Goal: Transaction & Acquisition: Purchase product/service

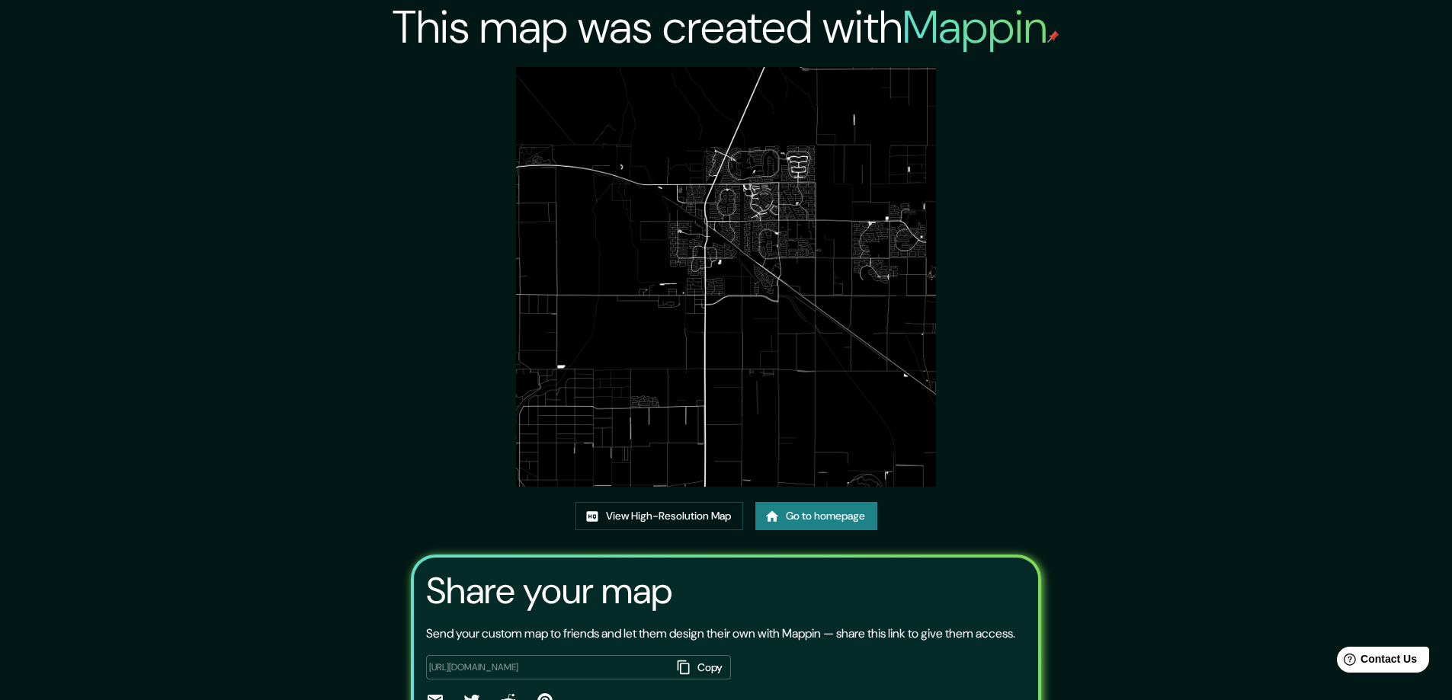
click at [749, 283] on img at bounding box center [726, 277] width 420 height 420
click at [650, 516] on link "View High-Resolution Map" at bounding box center [659, 516] width 168 height 28
click at [809, 512] on link "Go to homepage" at bounding box center [816, 516] width 122 height 28
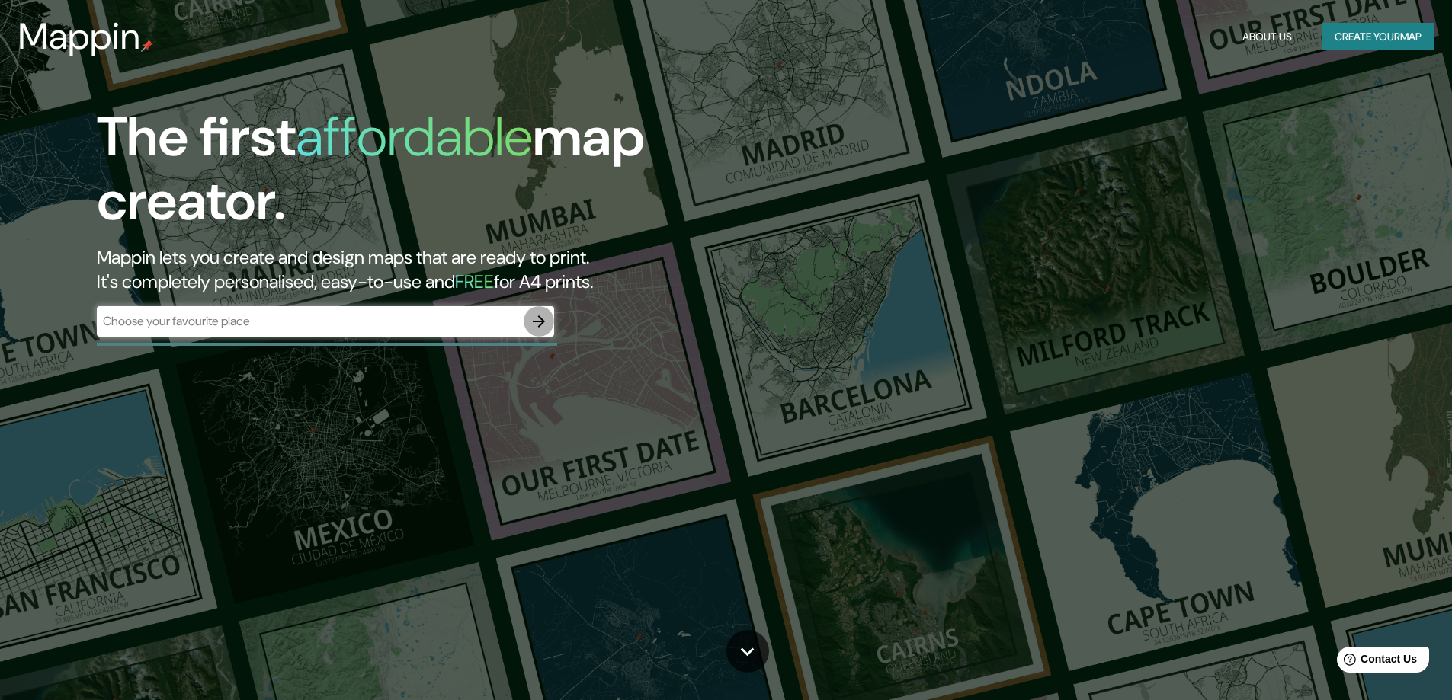
click at [540, 320] on icon "button" at bounding box center [539, 322] width 18 height 18
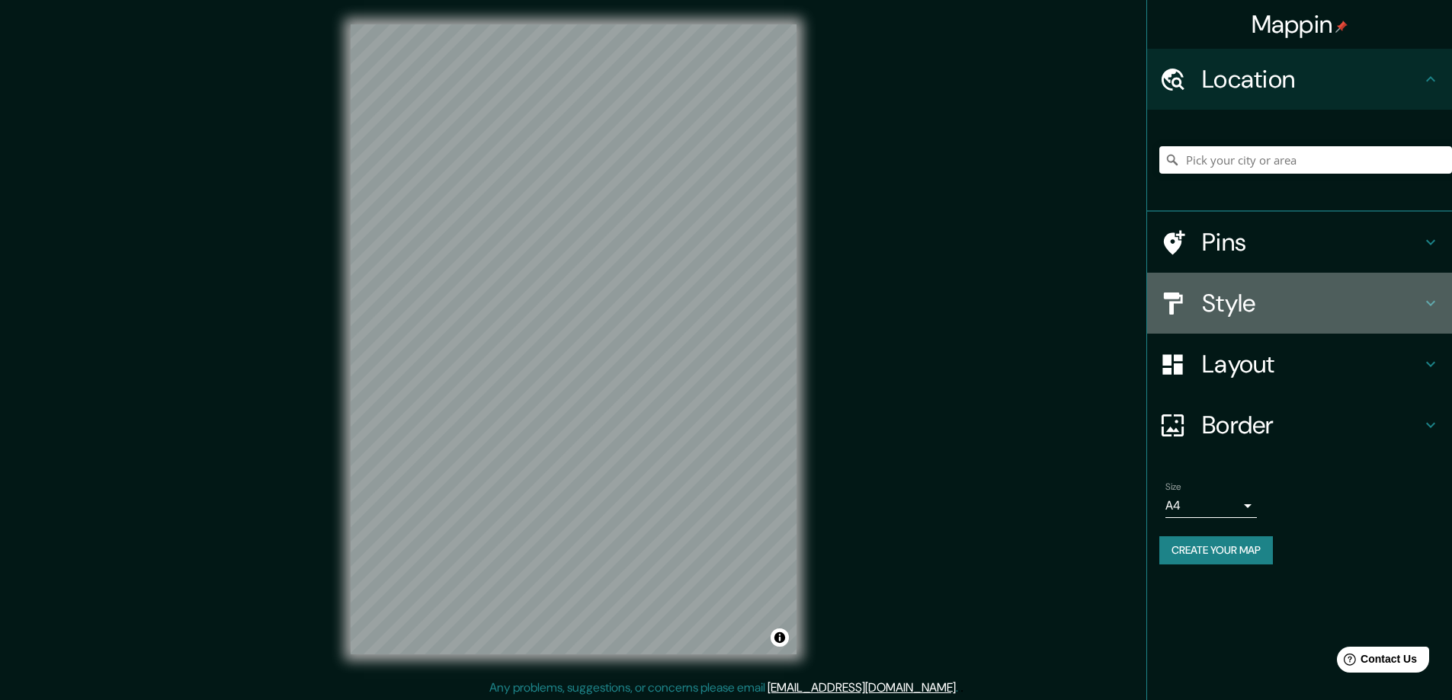
click at [1224, 298] on h4 "Style" at bounding box center [1312, 303] width 220 height 30
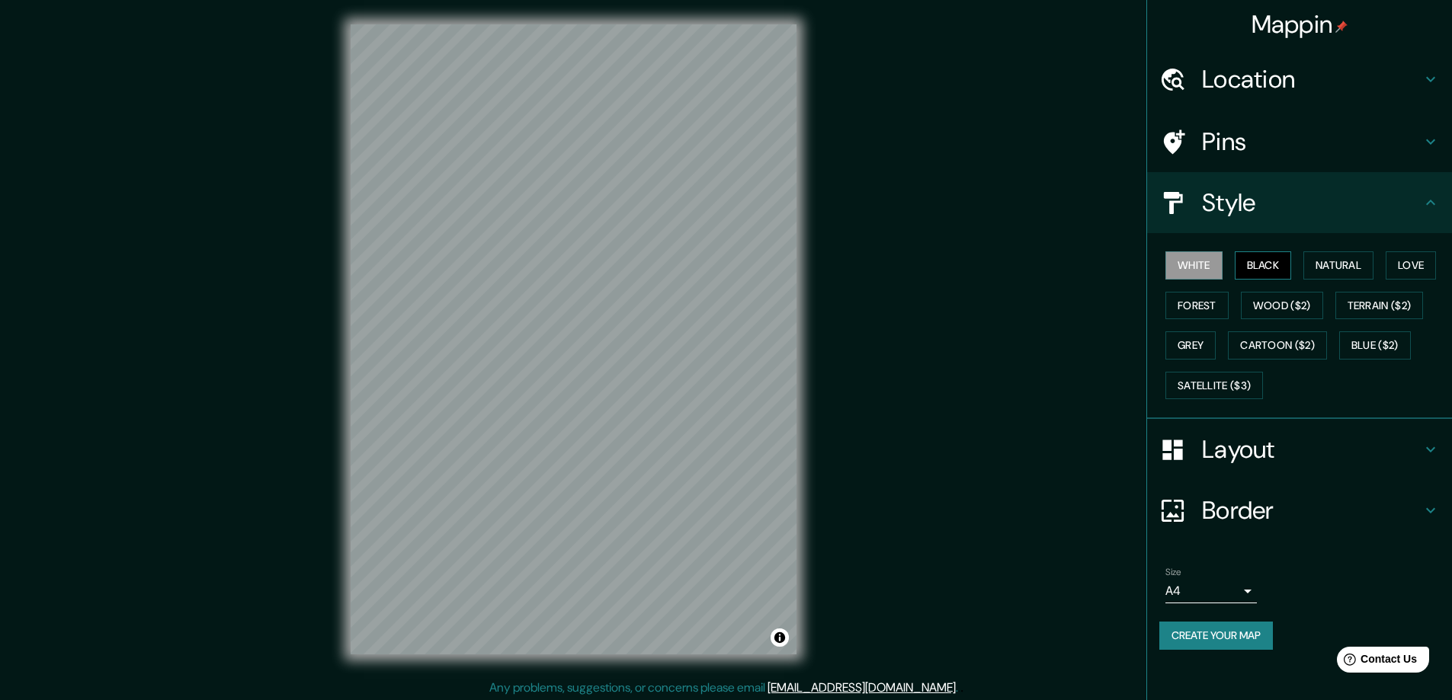
click at [1274, 254] on button "Black" at bounding box center [1263, 266] width 57 height 28
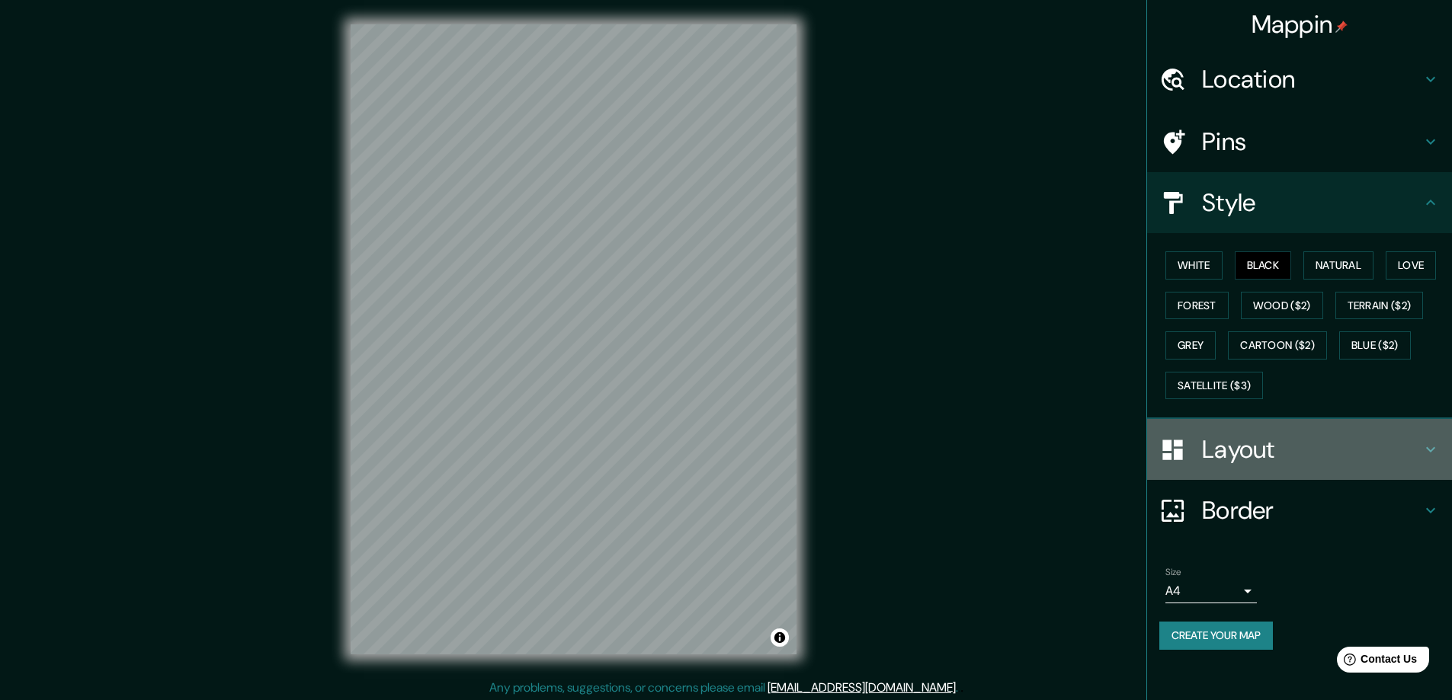
click at [1256, 446] on h4 "Layout" at bounding box center [1312, 449] width 220 height 30
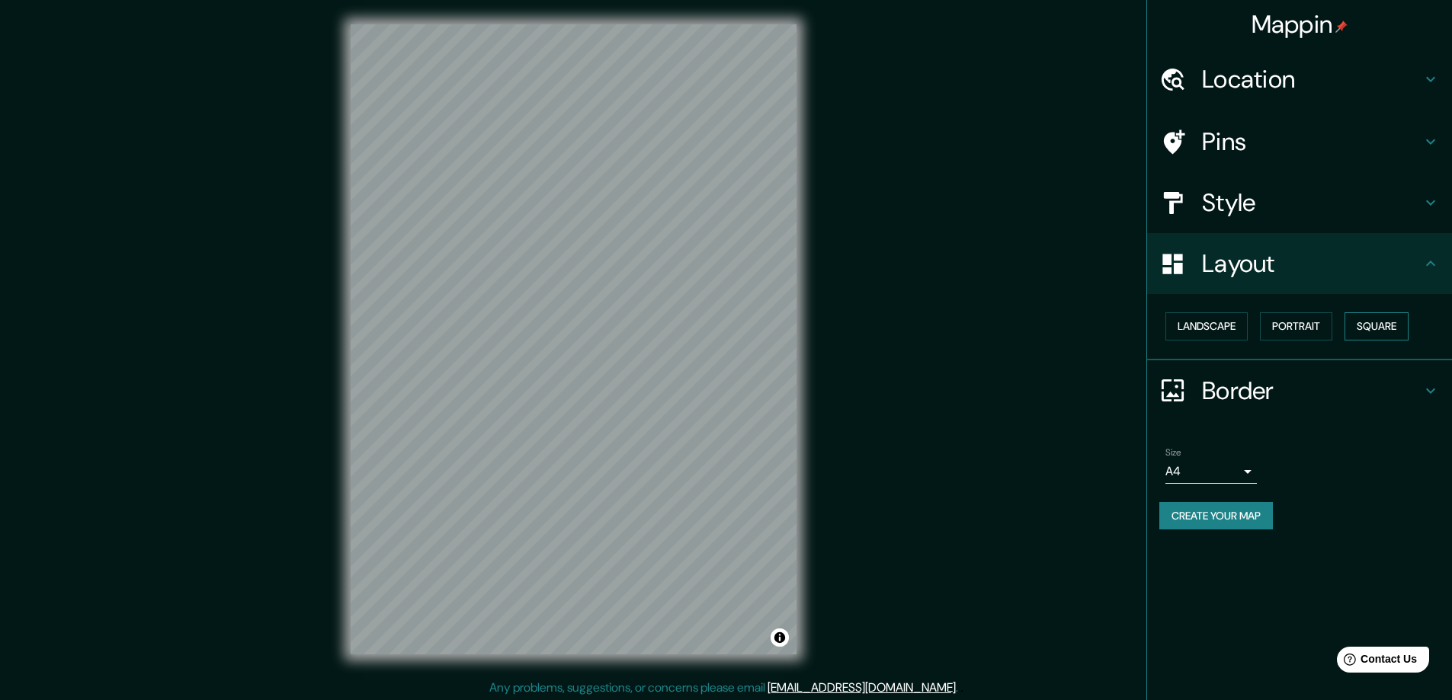
click at [1381, 324] on button "Square" at bounding box center [1377, 327] width 64 height 28
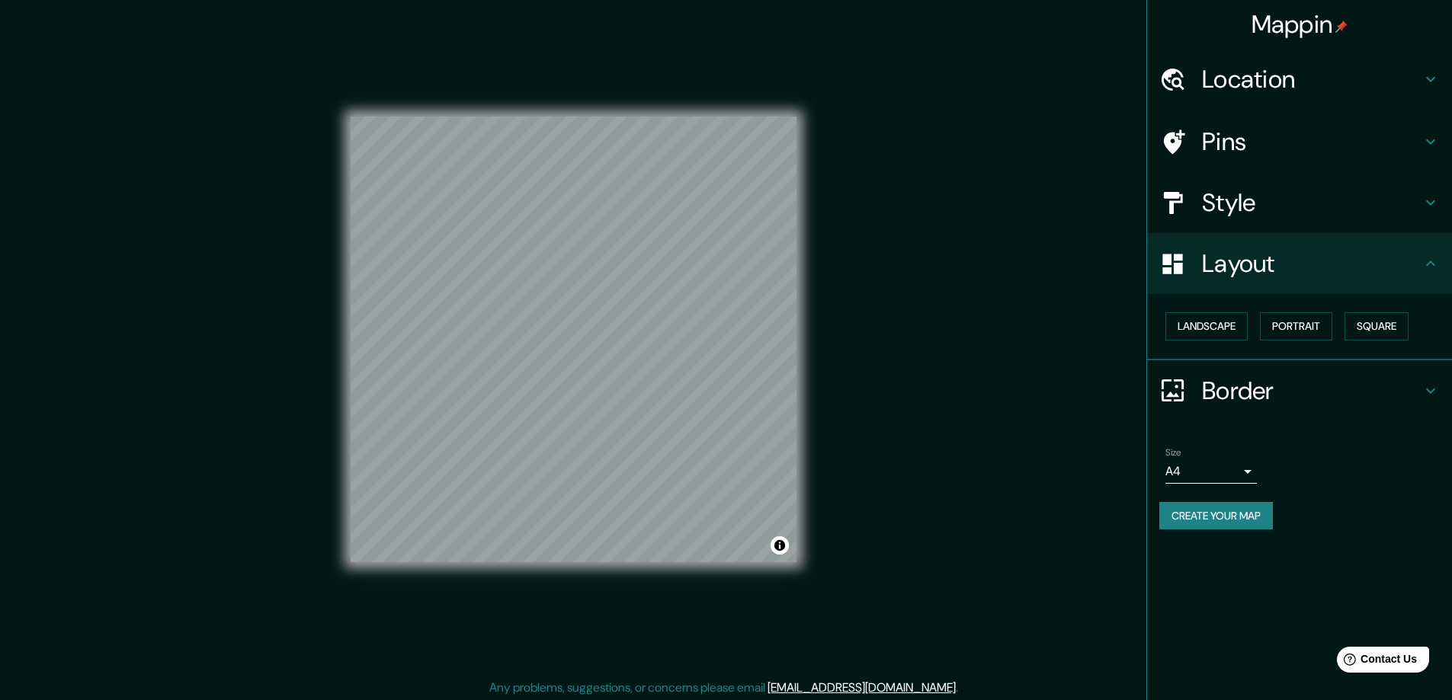
click at [1246, 473] on body "Mappin Location Pins Style Layout Landscape Portrait Square Border Choose a bor…" at bounding box center [726, 350] width 1452 height 700
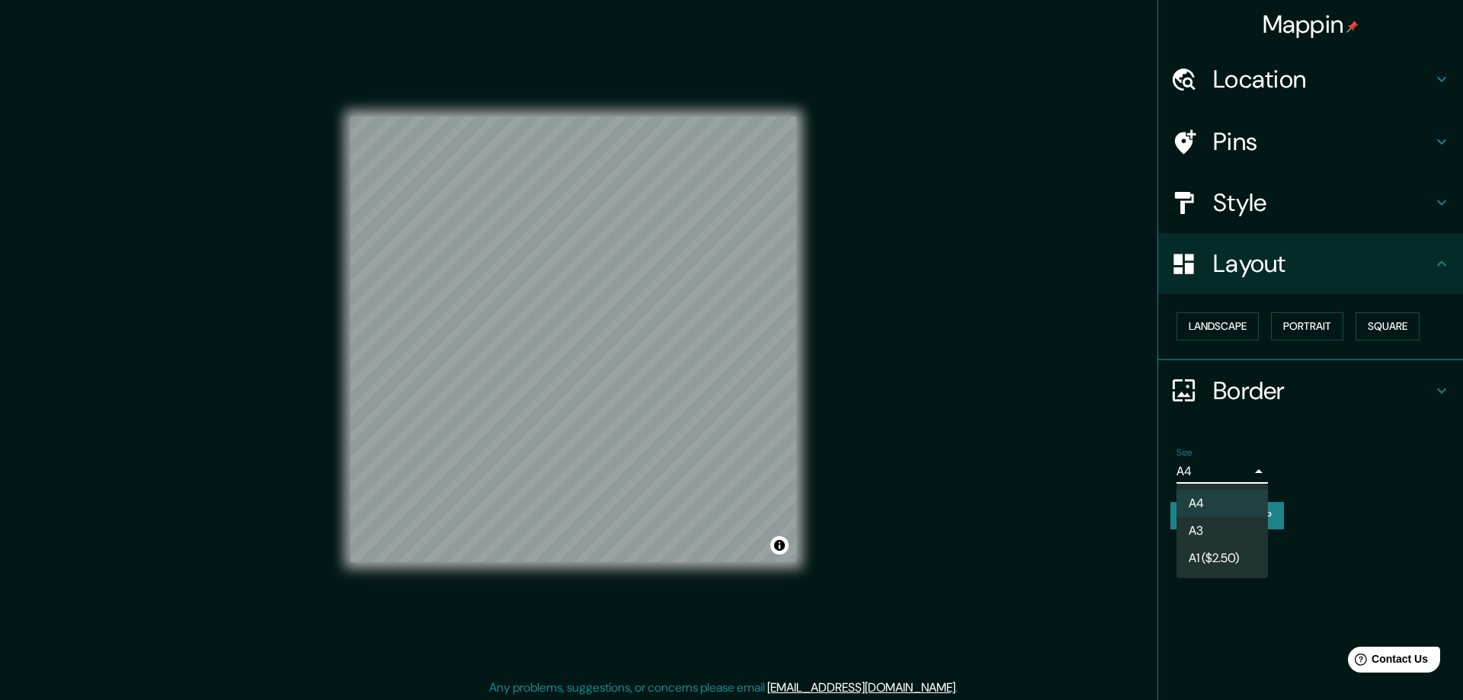
click at [1207, 530] on li "A3" at bounding box center [1222, 531] width 91 height 27
type input "a4"
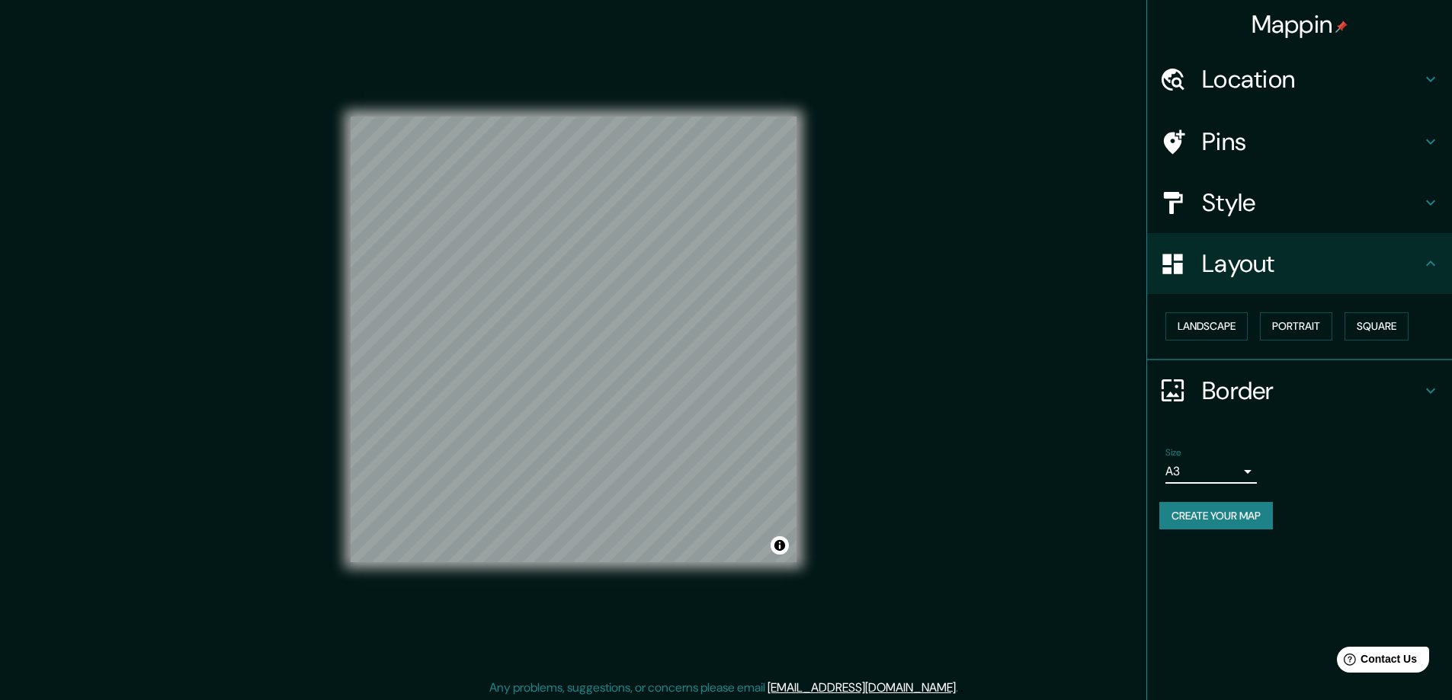
click at [1232, 82] on h4 "Location" at bounding box center [1312, 79] width 220 height 30
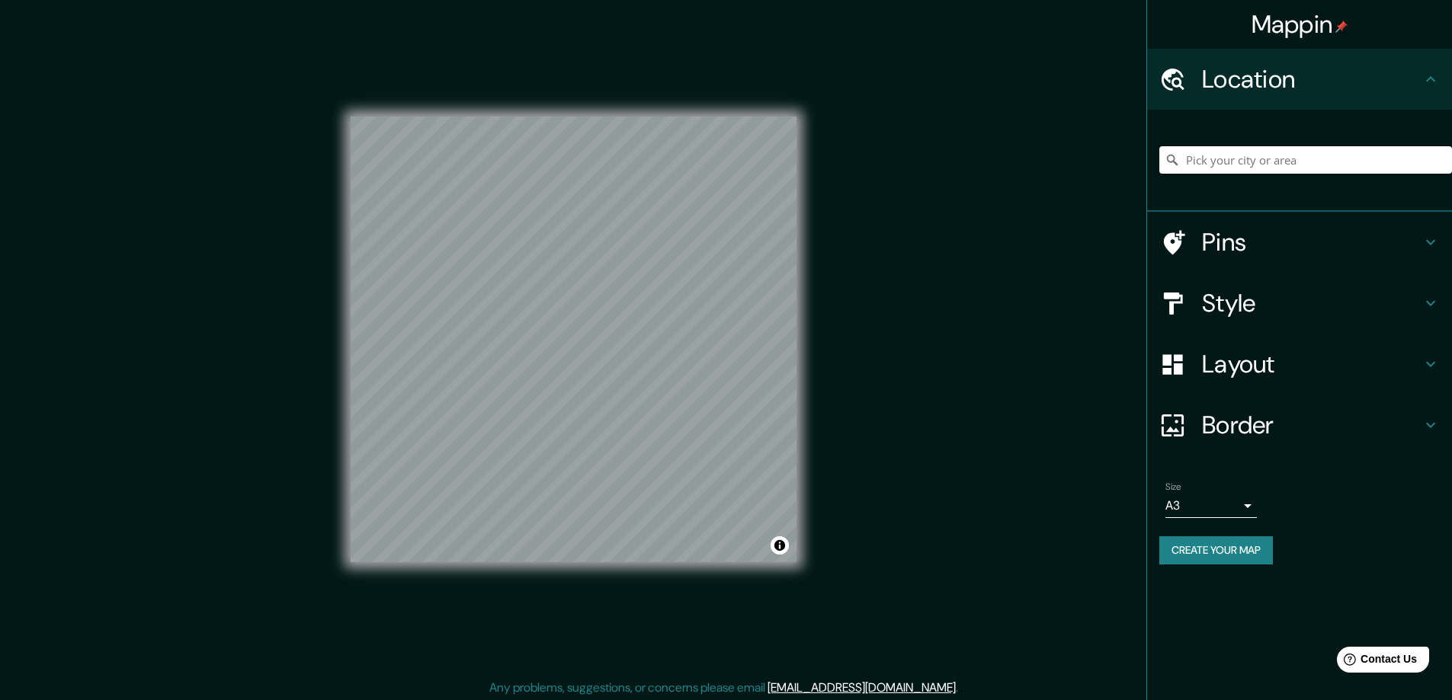
click at [1218, 158] on input "Pick your city or area" at bounding box center [1305, 159] width 293 height 27
paste input "17 St. Boniface Drive Maryhill, N0B 2B0"
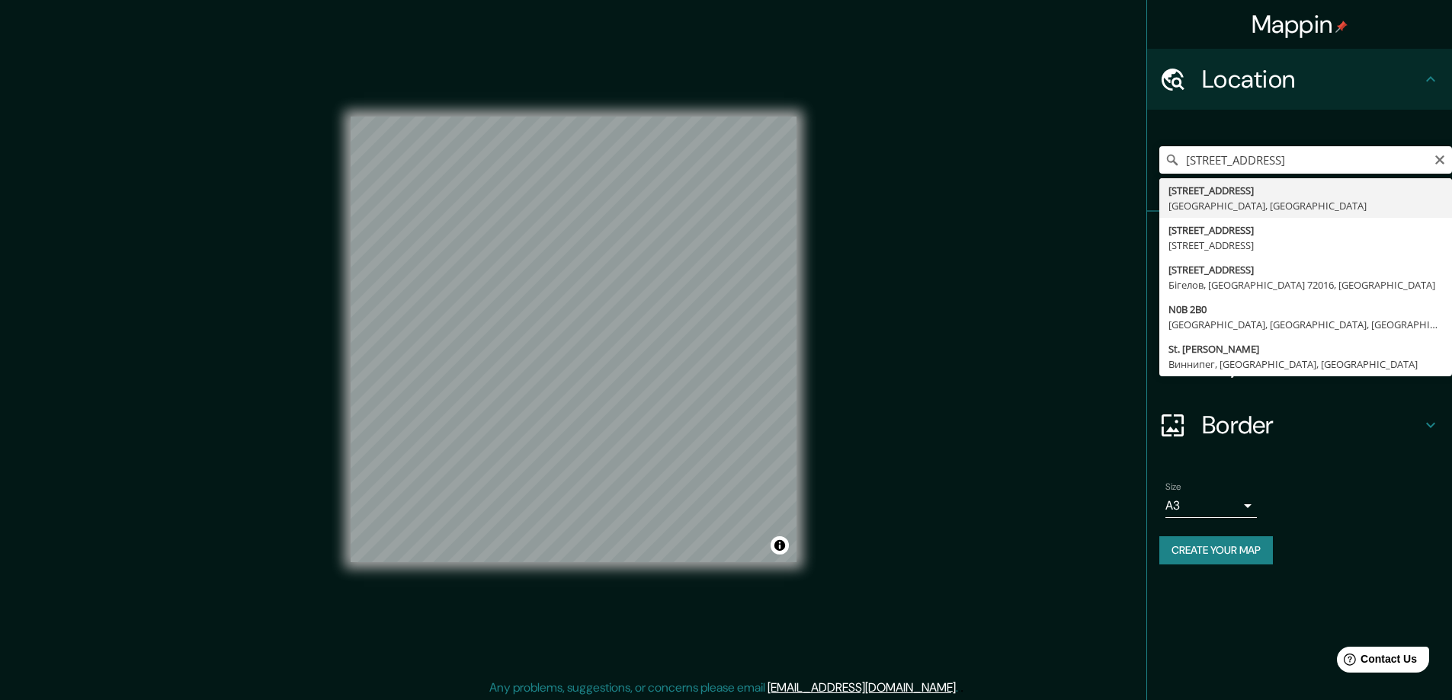
type input "17 St. Boniface Drive, Maryhill, Онтарио N0B 2B0, Канада"
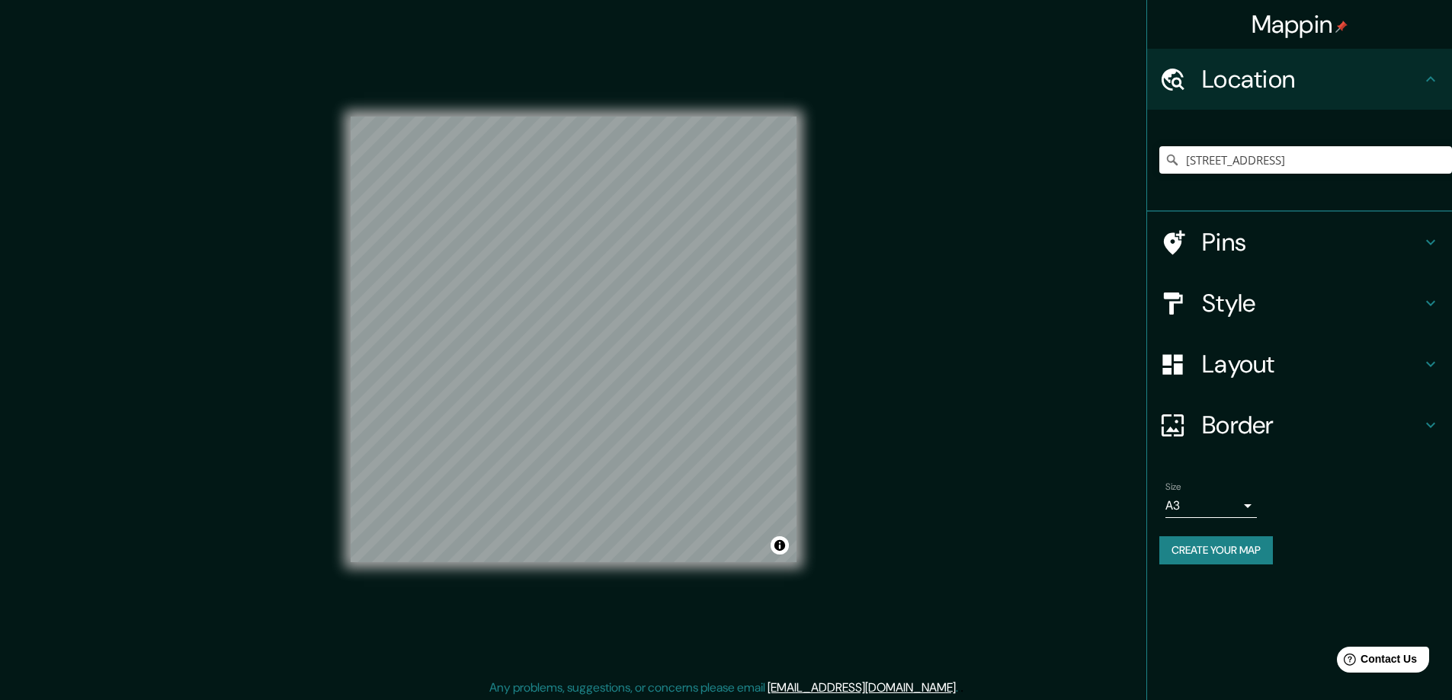
click at [1207, 546] on button "Create your map" at bounding box center [1216, 551] width 114 height 28
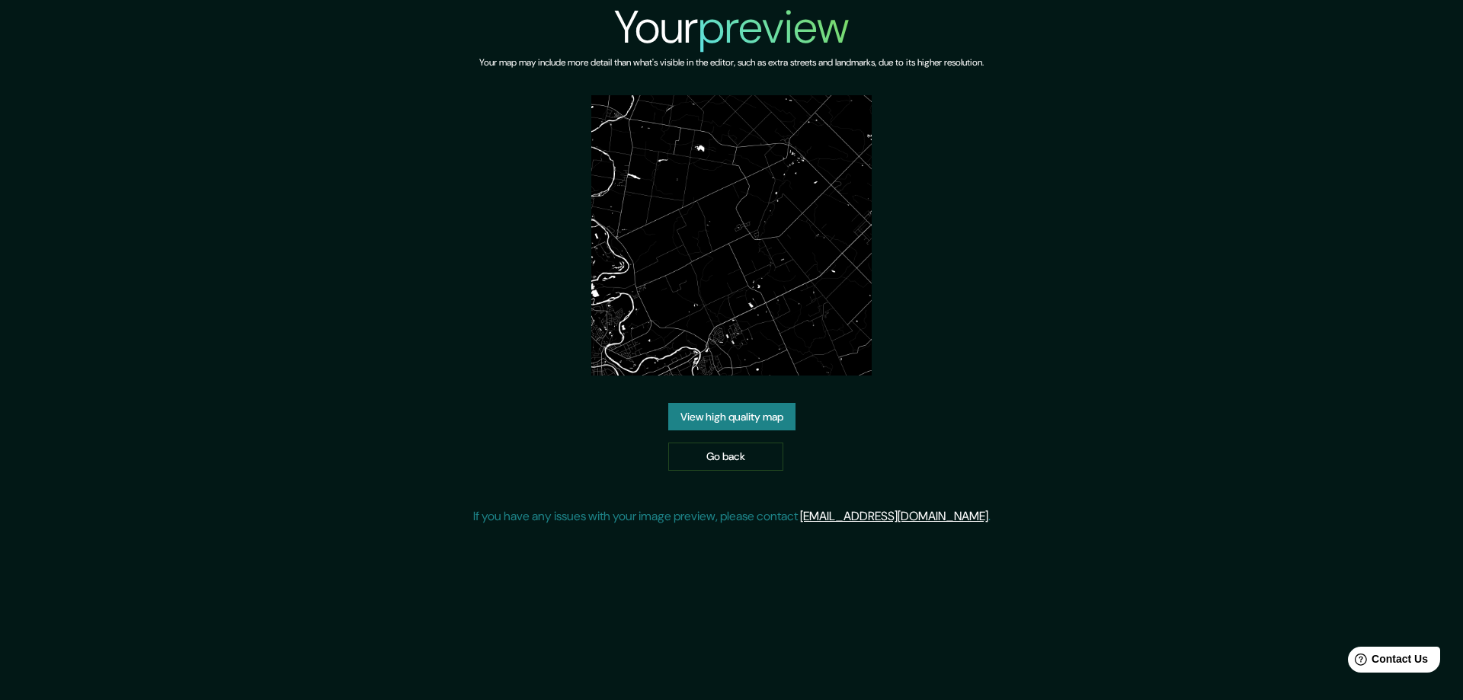
click at [727, 416] on link "View high quality map" at bounding box center [731, 417] width 127 height 28
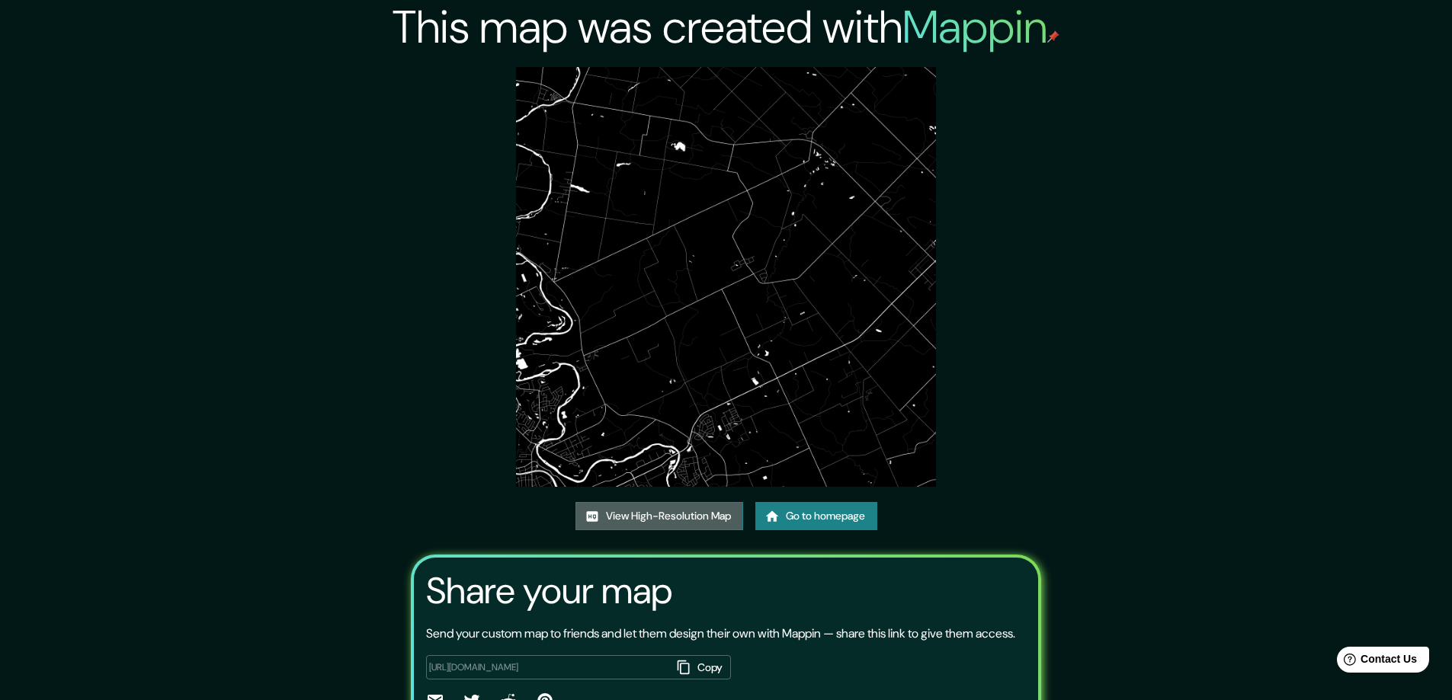
click at [657, 514] on link "View High-Resolution Map" at bounding box center [659, 516] width 168 height 28
click at [785, 517] on link "Go to homepage" at bounding box center [816, 516] width 122 height 28
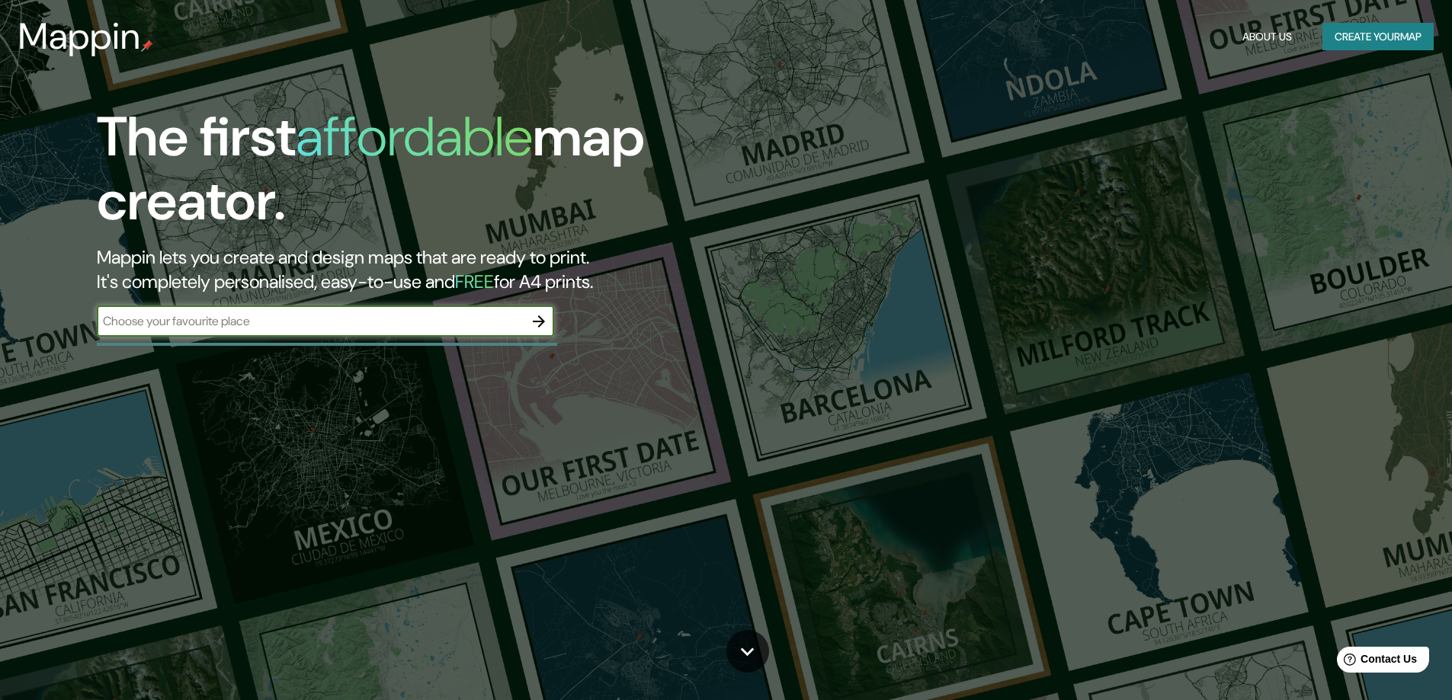
click at [540, 321] on icon "button" at bounding box center [539, 322] width 12 height 12
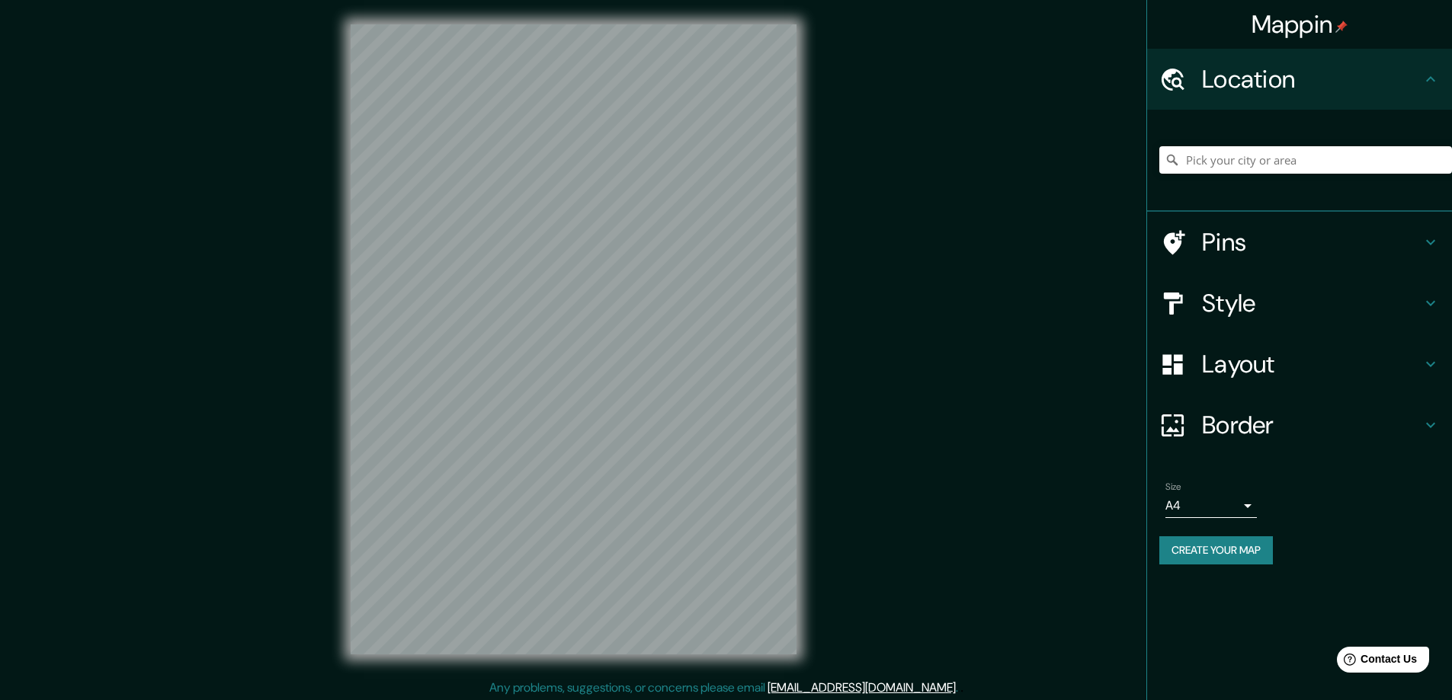
click at [1211, 300] on h4 "Style" at bounding box center [1312, 303] width 220 height 30
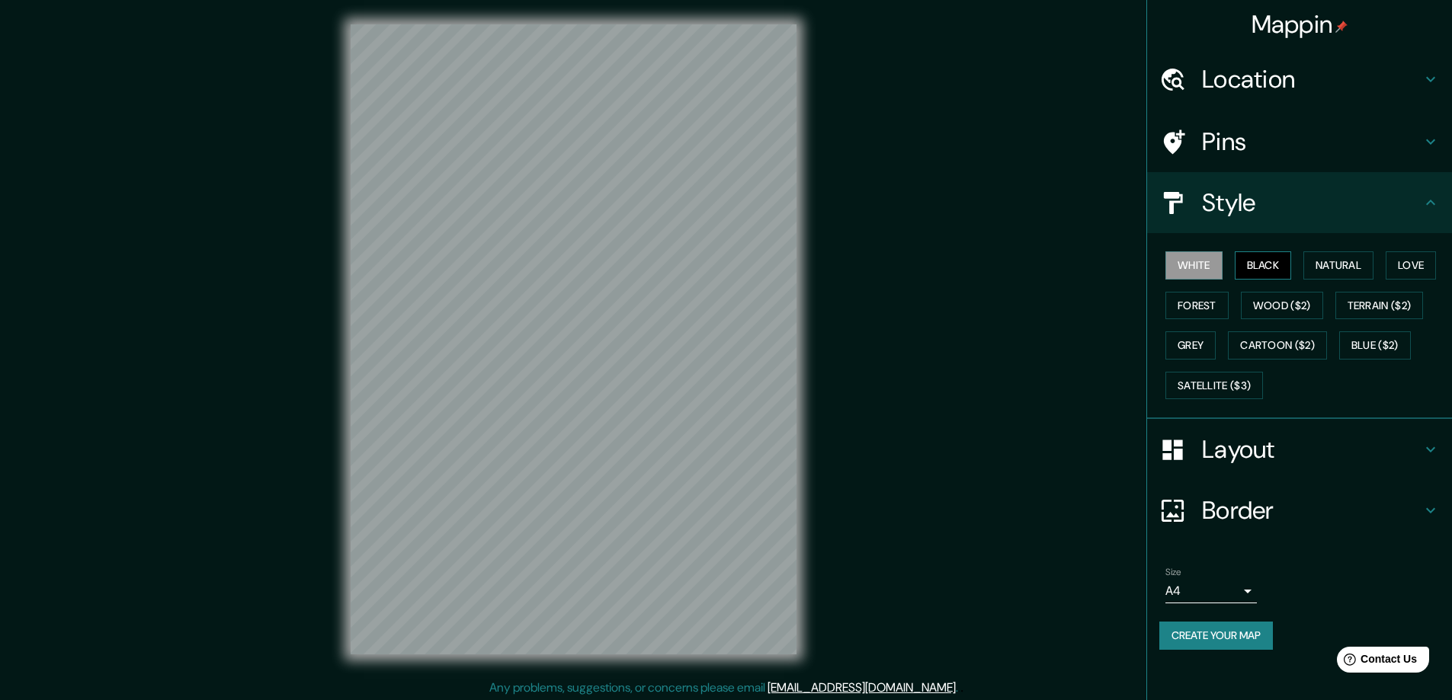
click at [1278, 263] on button "Black" at bounding box center [1263, 266] width 57 height 28
click at [1231, 450] on h4 "Layout" at bounding box center [1312, 449] width 220 height 30
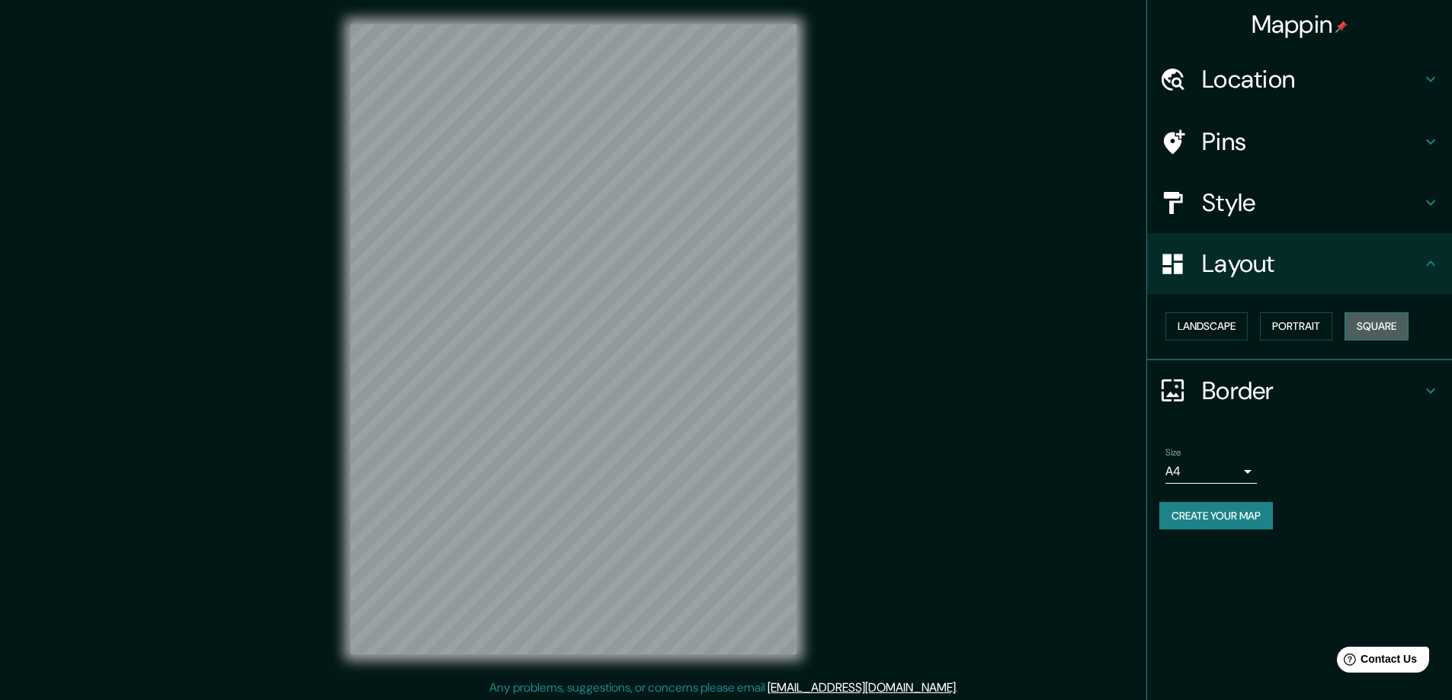
drag, startPoint x: 1377, startPoint y: 322, endPoint x: 1370, endPoint y: 329, distance: 10.3
click at [1377, 322] on button "Square" at bounding box center [1377, 327] width 64 height 28
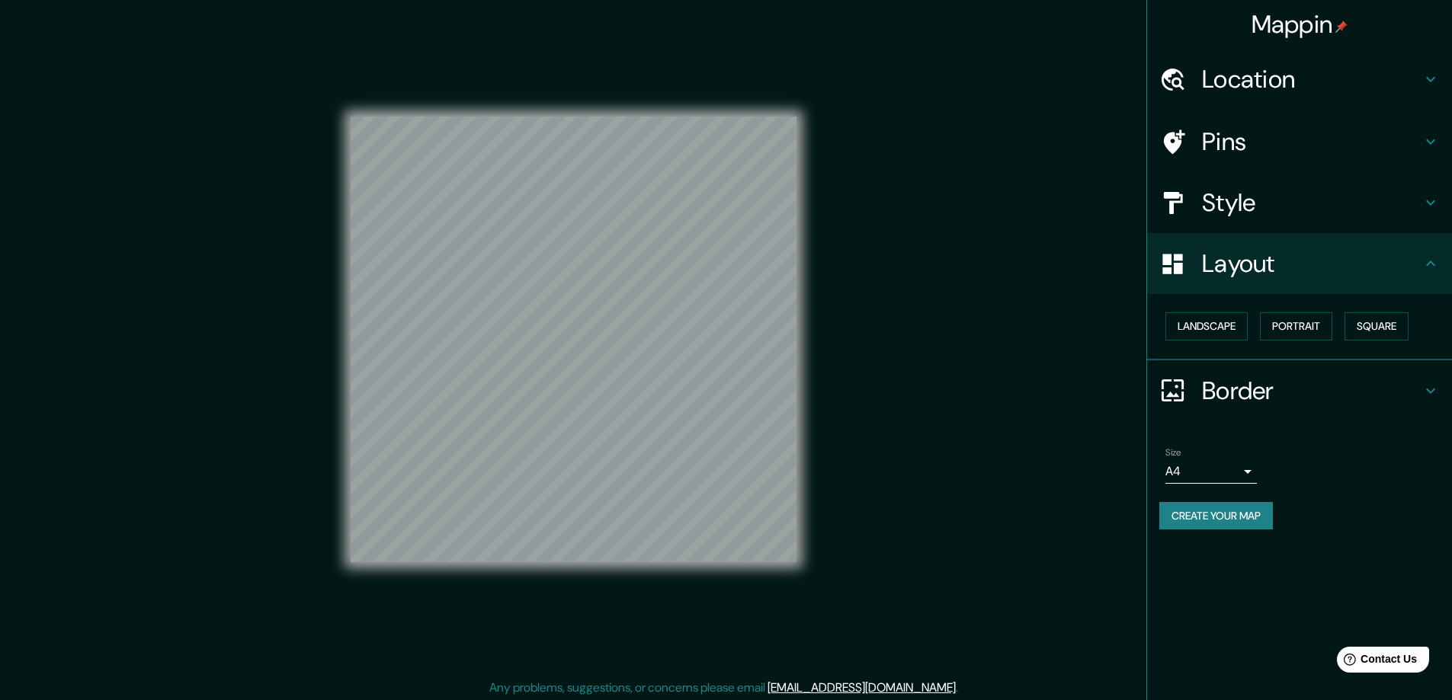
click at [1248, 471] on body "Mappin Location Pins Style Layout Landscape Portrait Square Border Choose a bor…" at bounding box center [726, 350] width 1452 height 700
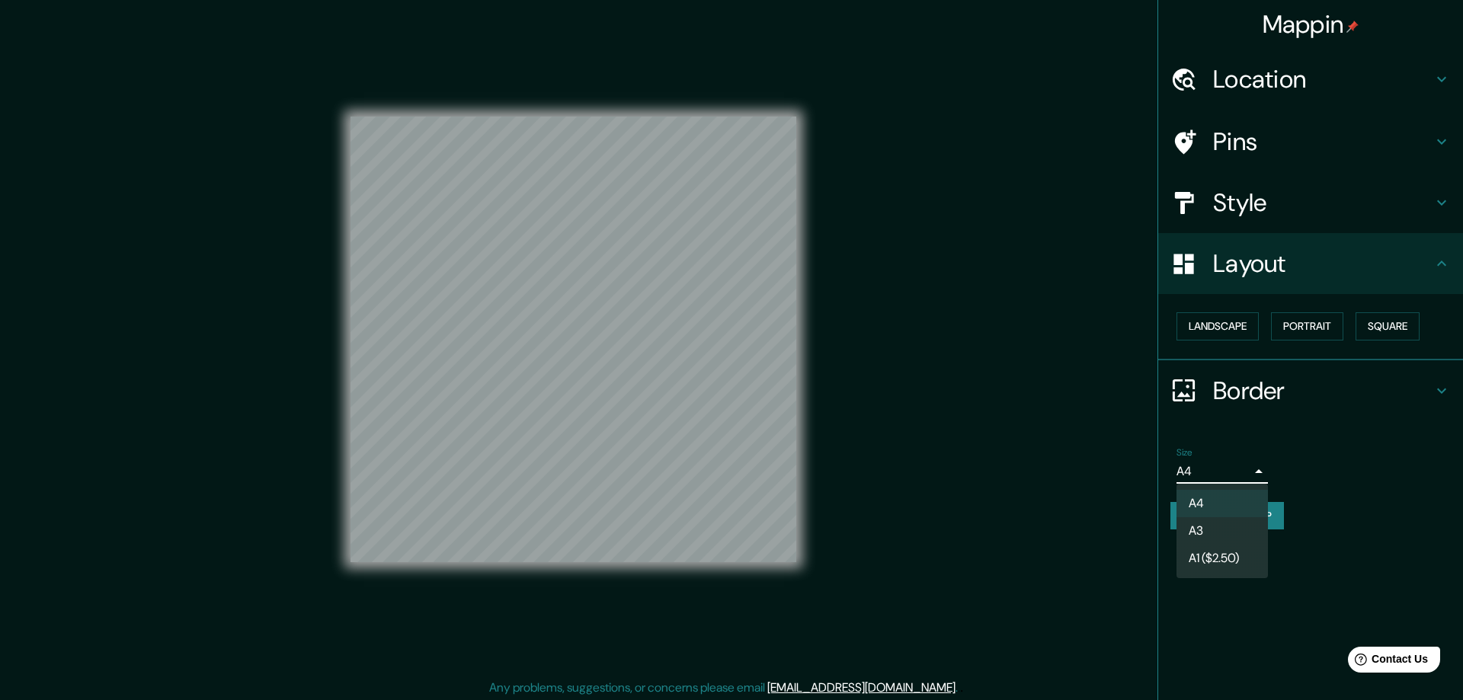
click at [1192, 527] on li "A3" at bounding box center [1222, 531] width 91 height 27
type input "a4"
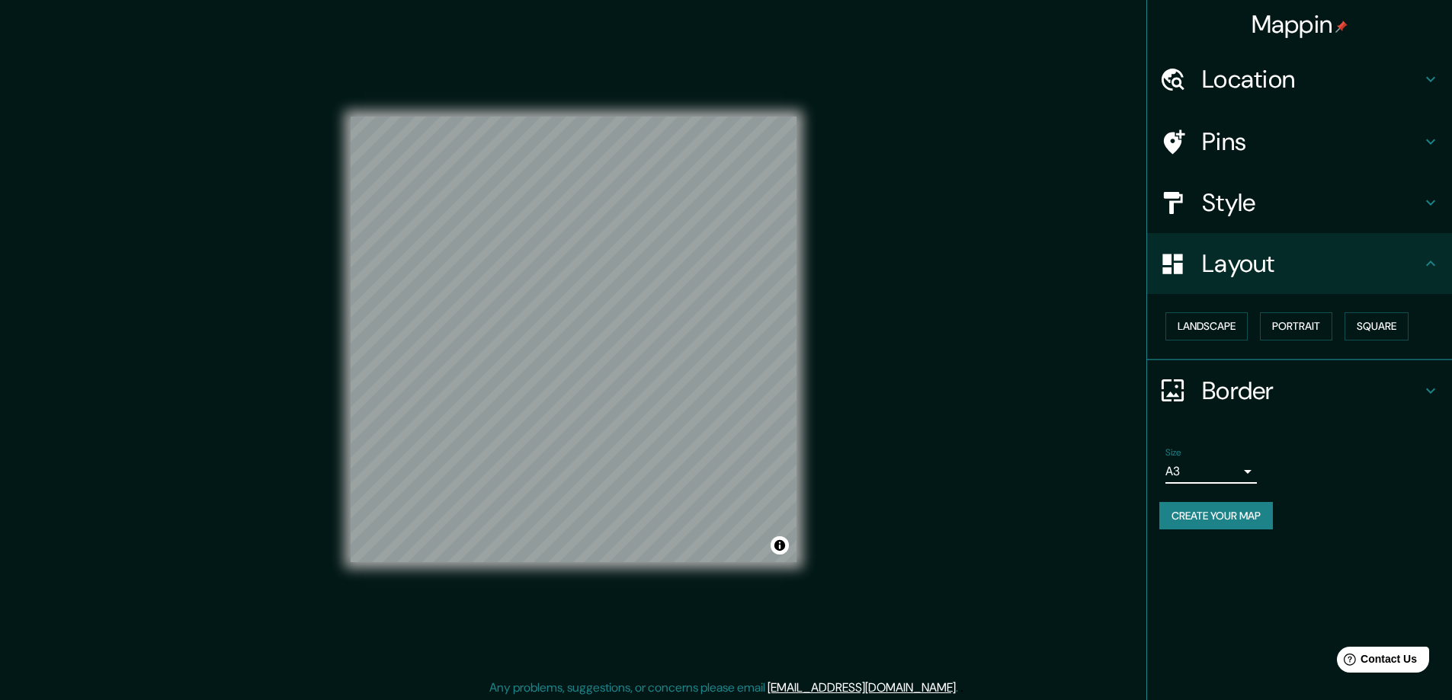
click at [1221, 79] on h4 "Location" at bounding box center [1312, 79] width 220 height 30
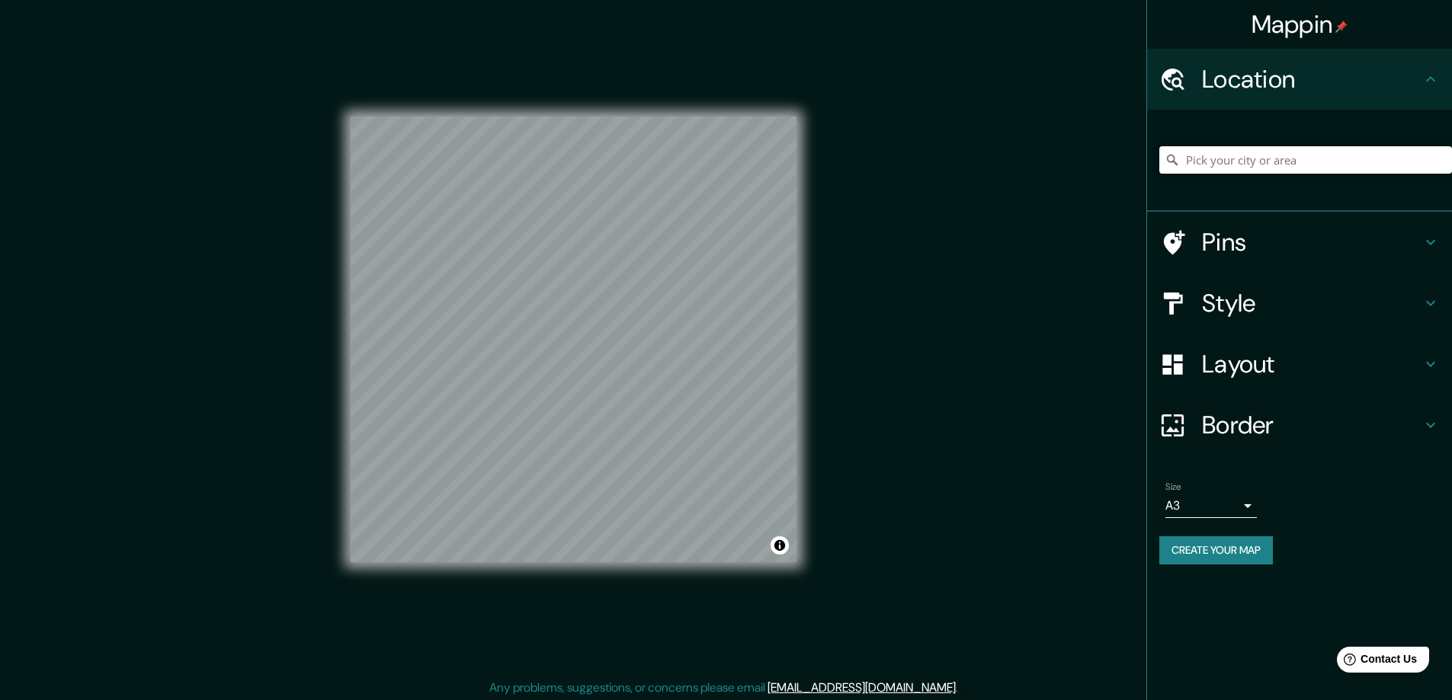
paste input "14 Tall Timbers Road, Winmalee, NSW 2777, Australia"
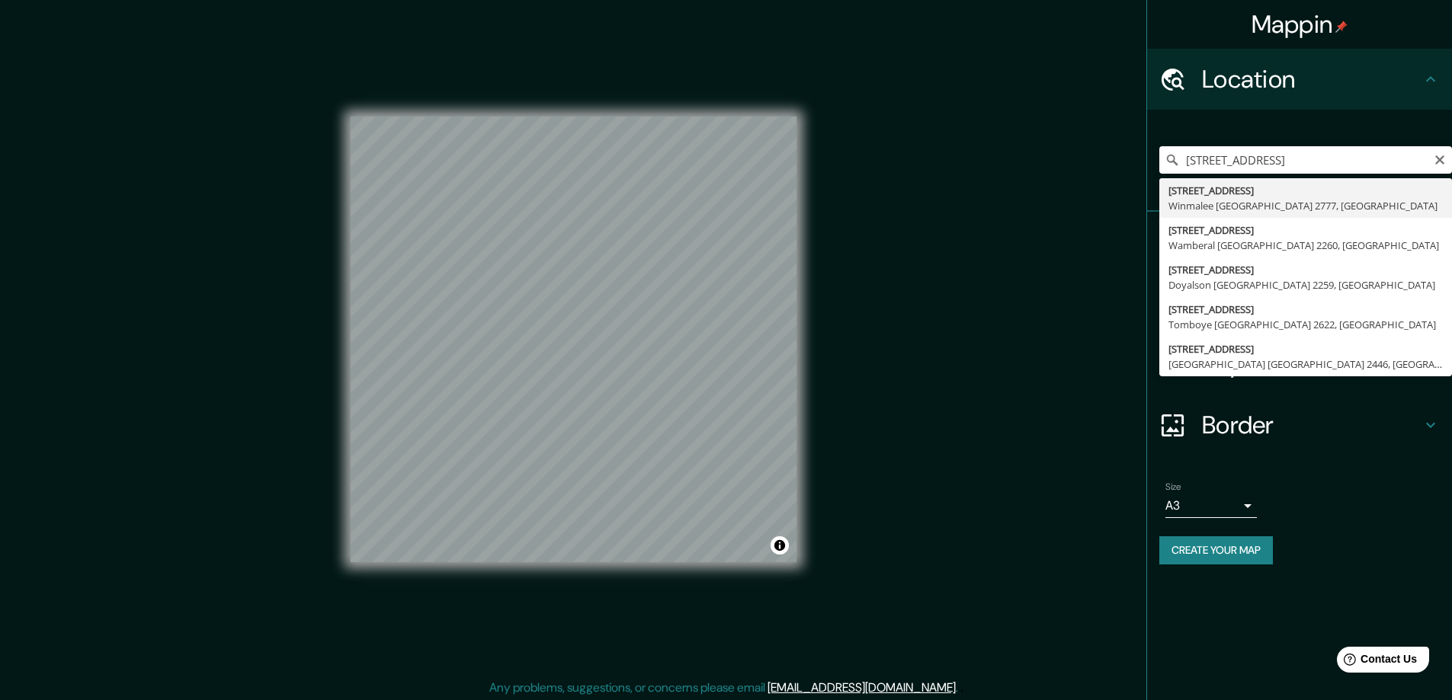
type input "14 Tall Timbers Road, Winmalee Новый Южный Уэльс 2777, Австралия"
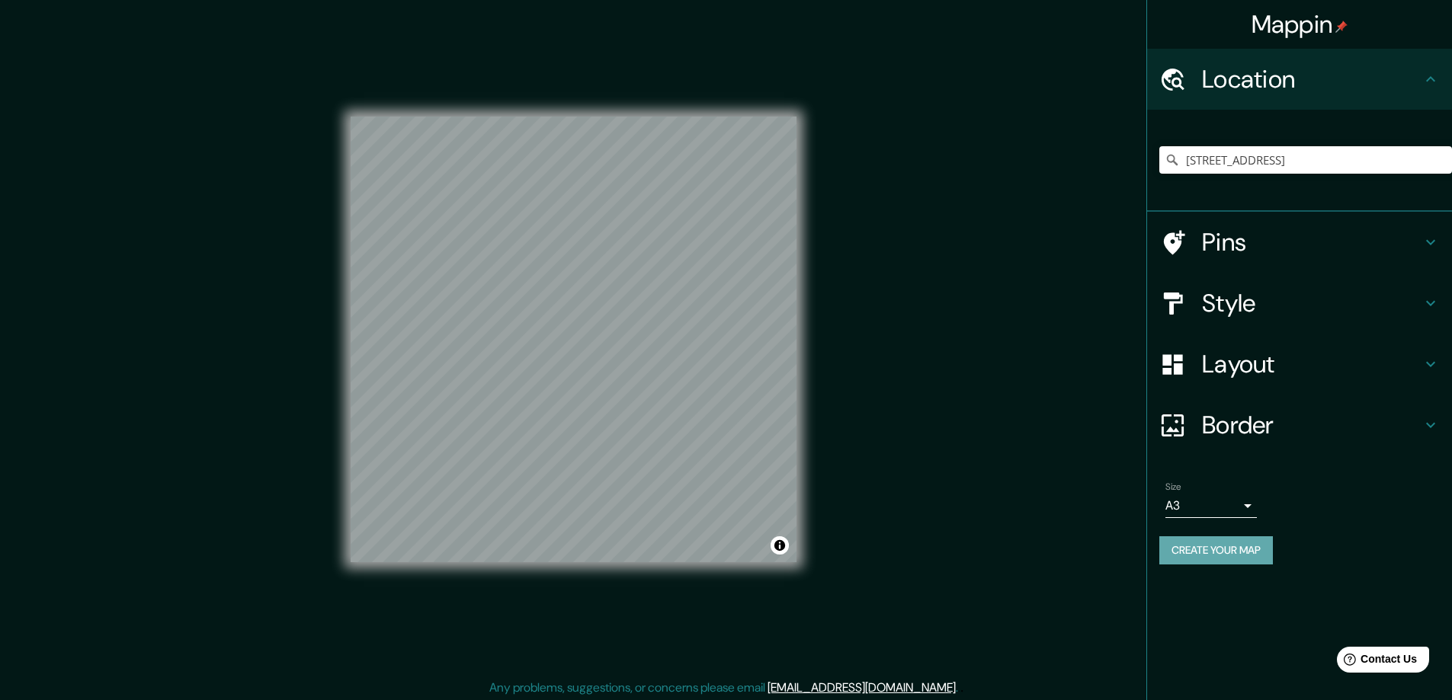
click at [1223, 545] on button "Create your map" at bounding box center [1216, 551] width 114 height 28
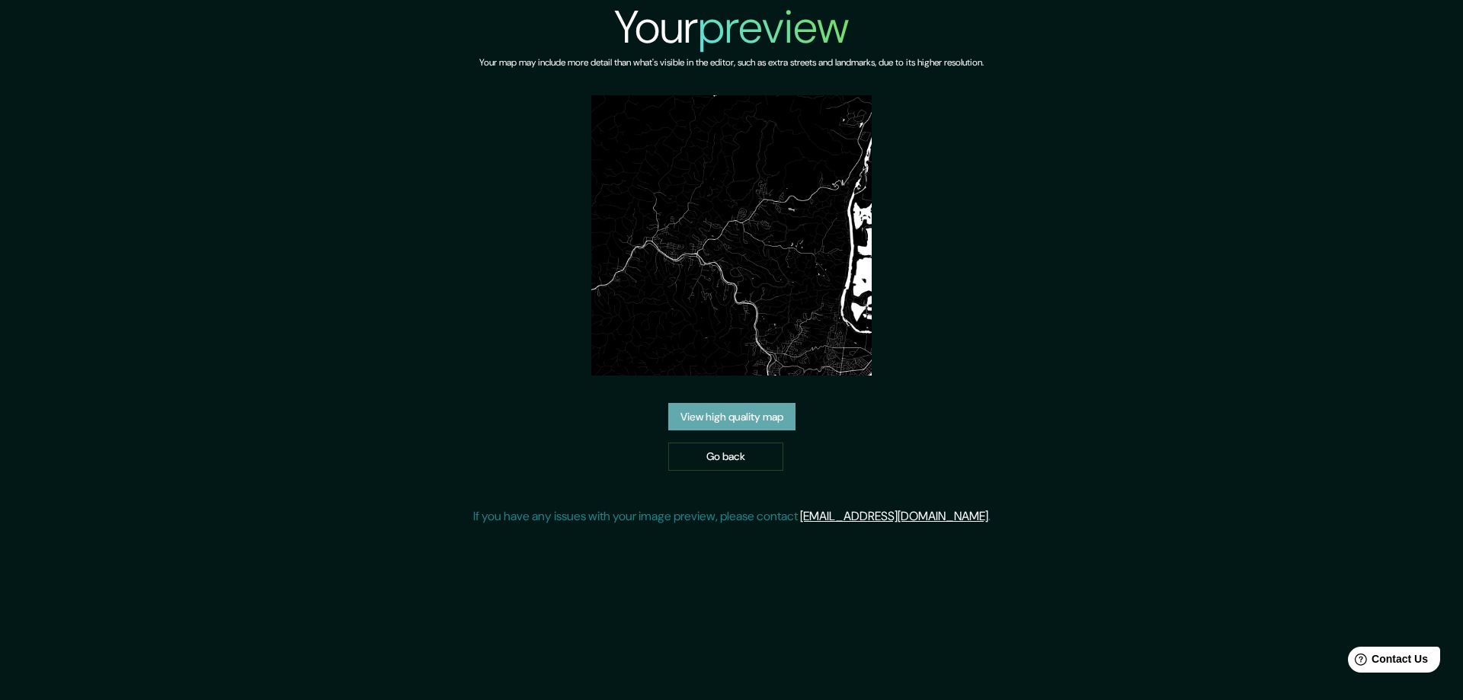
click at [704, 409] on link "View high quality map" at bounding box center [731, 417] width 127 height 28
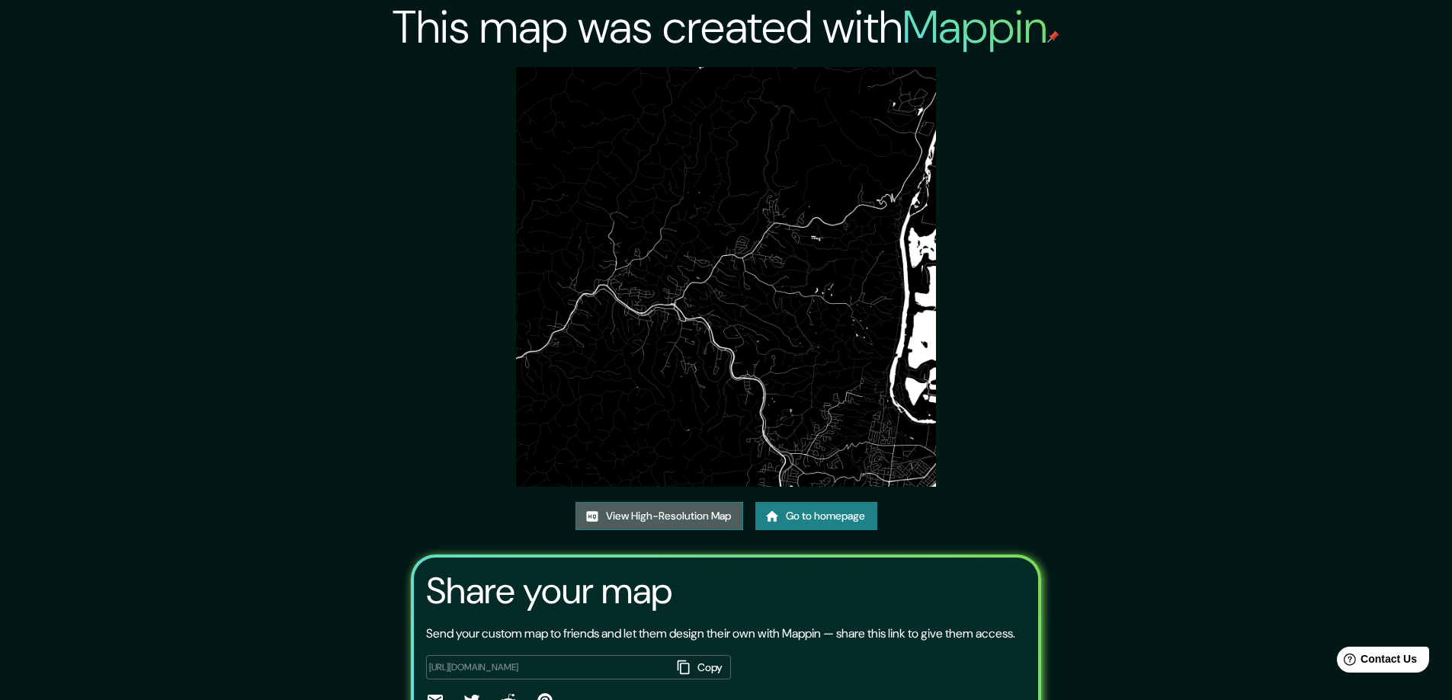
click at [649, 517] on link "View High-Resolution Map" at bounding box center [659, 516] width 168 height 28
click at [813, 509] on link "Go to homepage" at bounding box center [816, 516] width 122 height 28
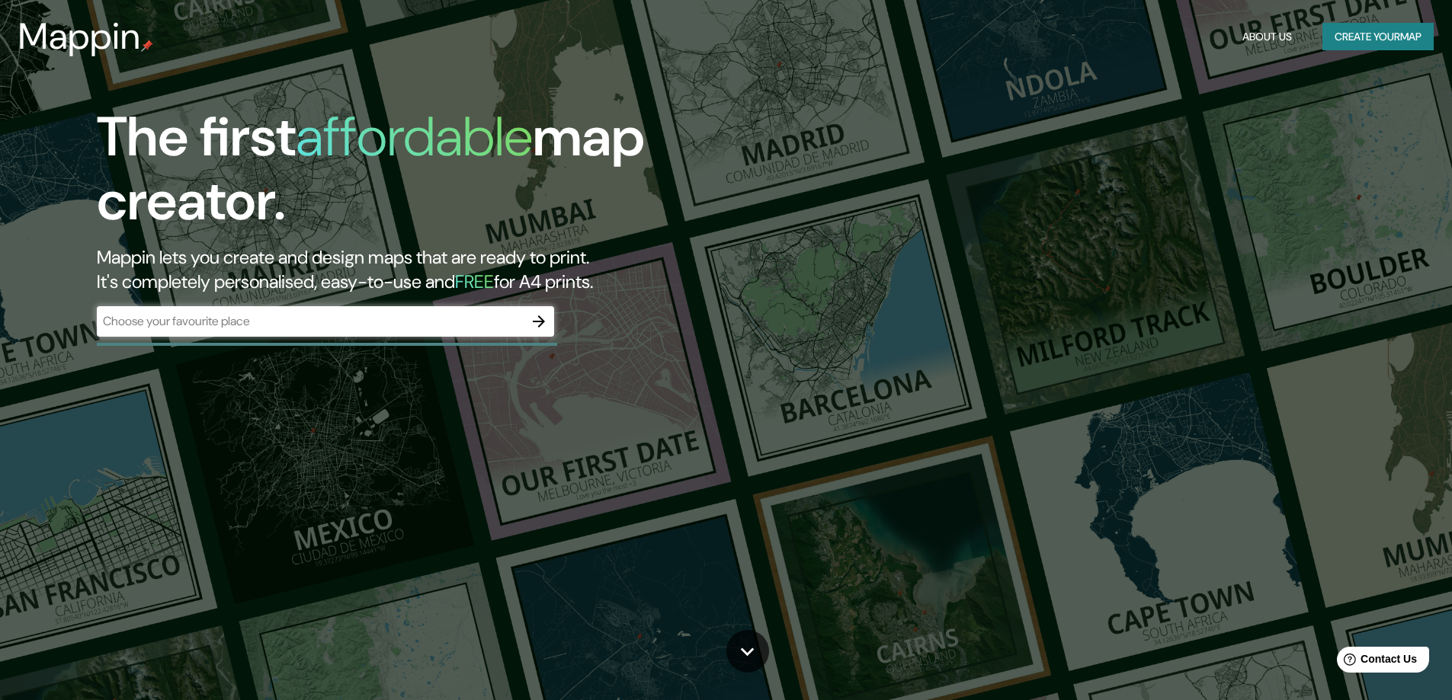
click at [538, 329] on button "button" at bounding box center [539, 321] width 30 height 30
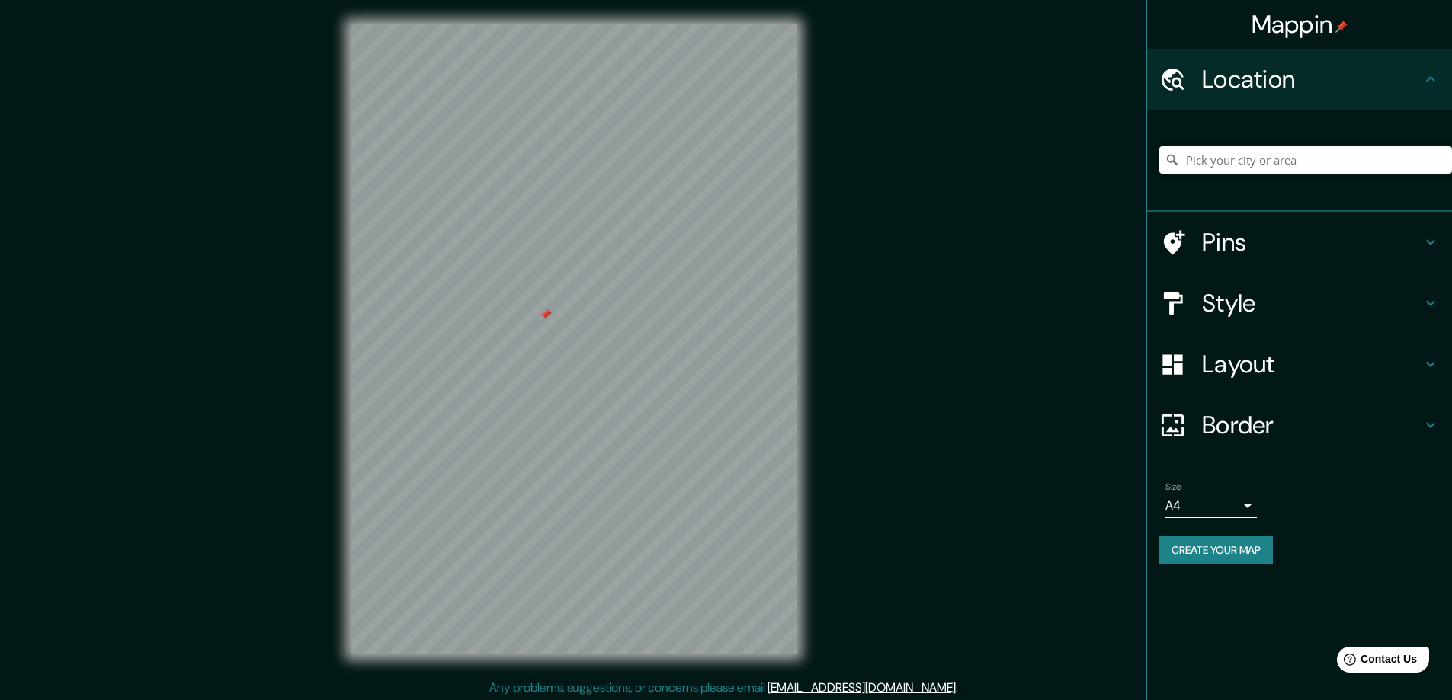
click at [1233, 300] on h4 "Style" at bounding box center [1312, 303] width 220 height 30
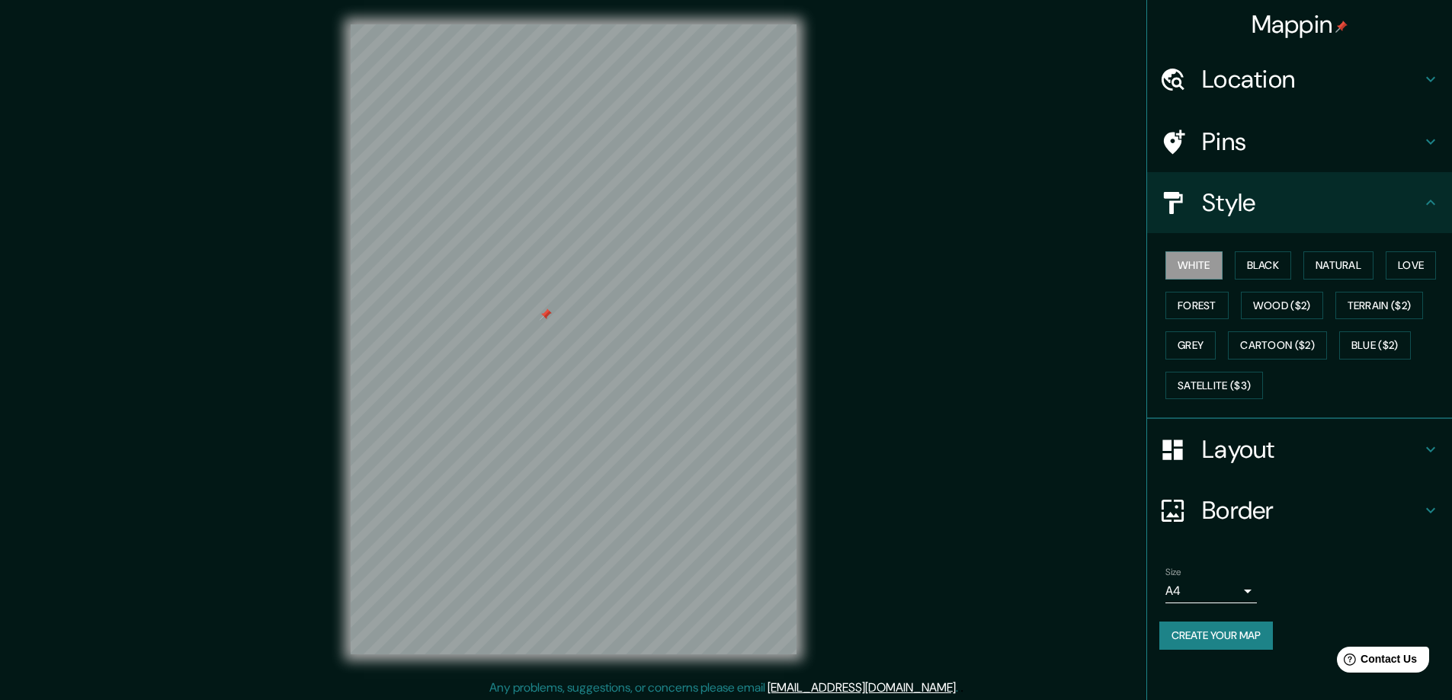
click at [550, 313] on div at bounding box center [546, 315] width 12 height 12
click at [1259, 260] on button "Black" at bounding box center [1263, 266] width 57 height 28
click at [1235, 450] on h4 "Layout" at bounding box center [1312, 449] width 220 height 30
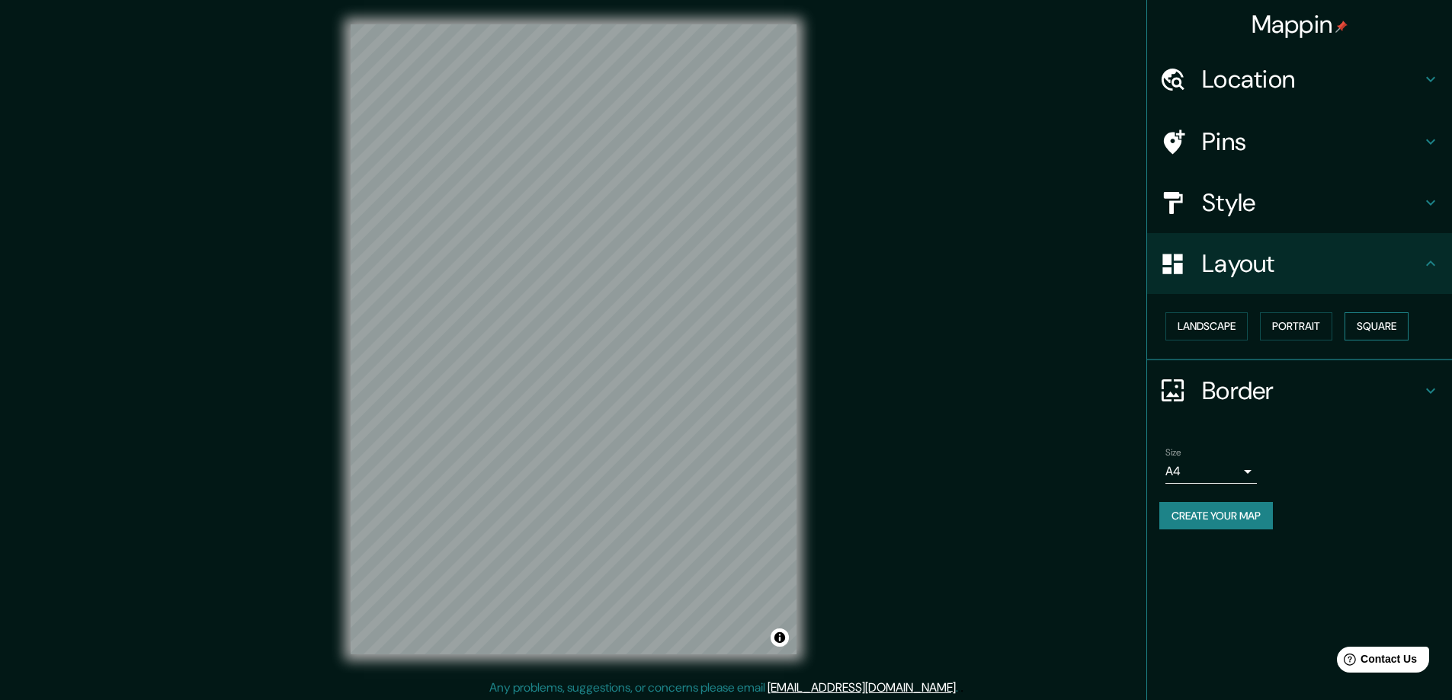
click at [1386, 324] on button "Square" at bounding box center [1377, 327] width 64 height 28
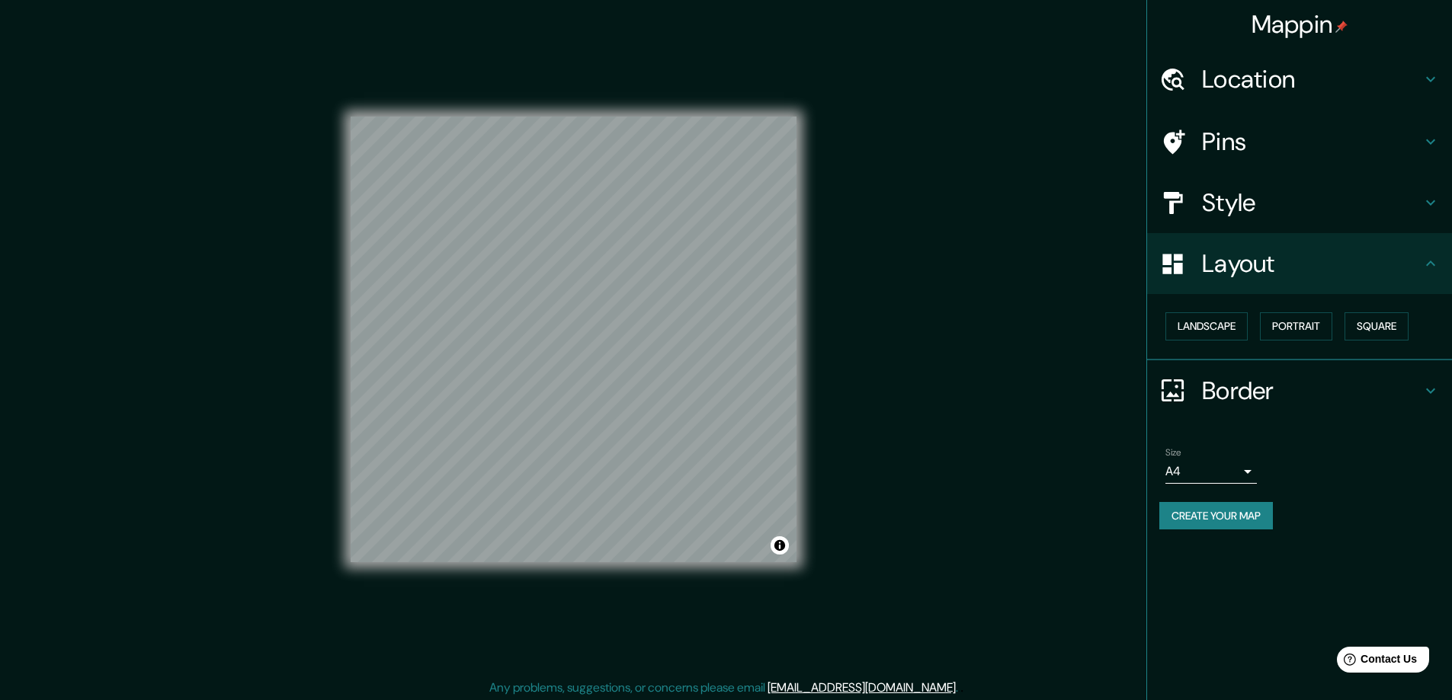
click at [1252, 470] on body "Mappin Location Pins Style Layout Landscape Portrait Square Border Choose a bor…" at bounding box center [726, 350] width 1452 height 700
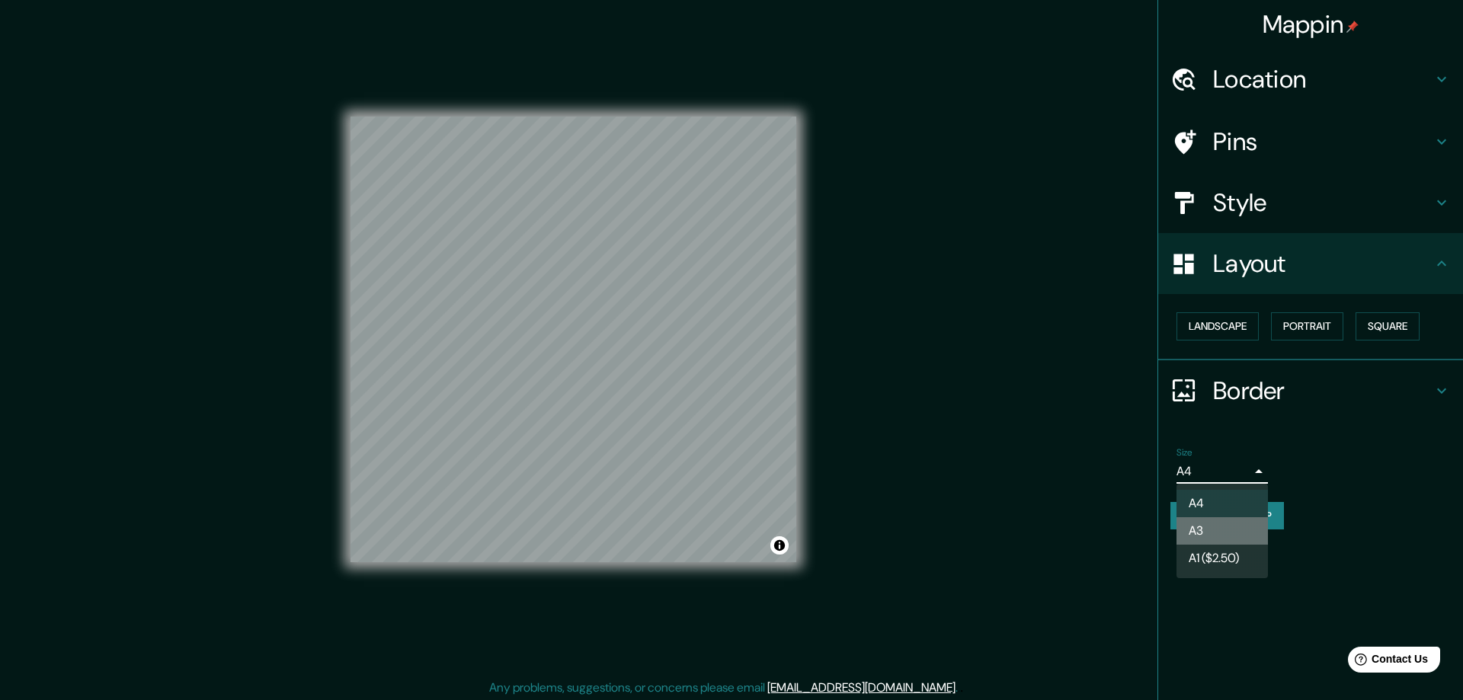
click at [1208, 534] on li "A3" at bounding box center [1222, 531] width 91 height 27
type input "a4"
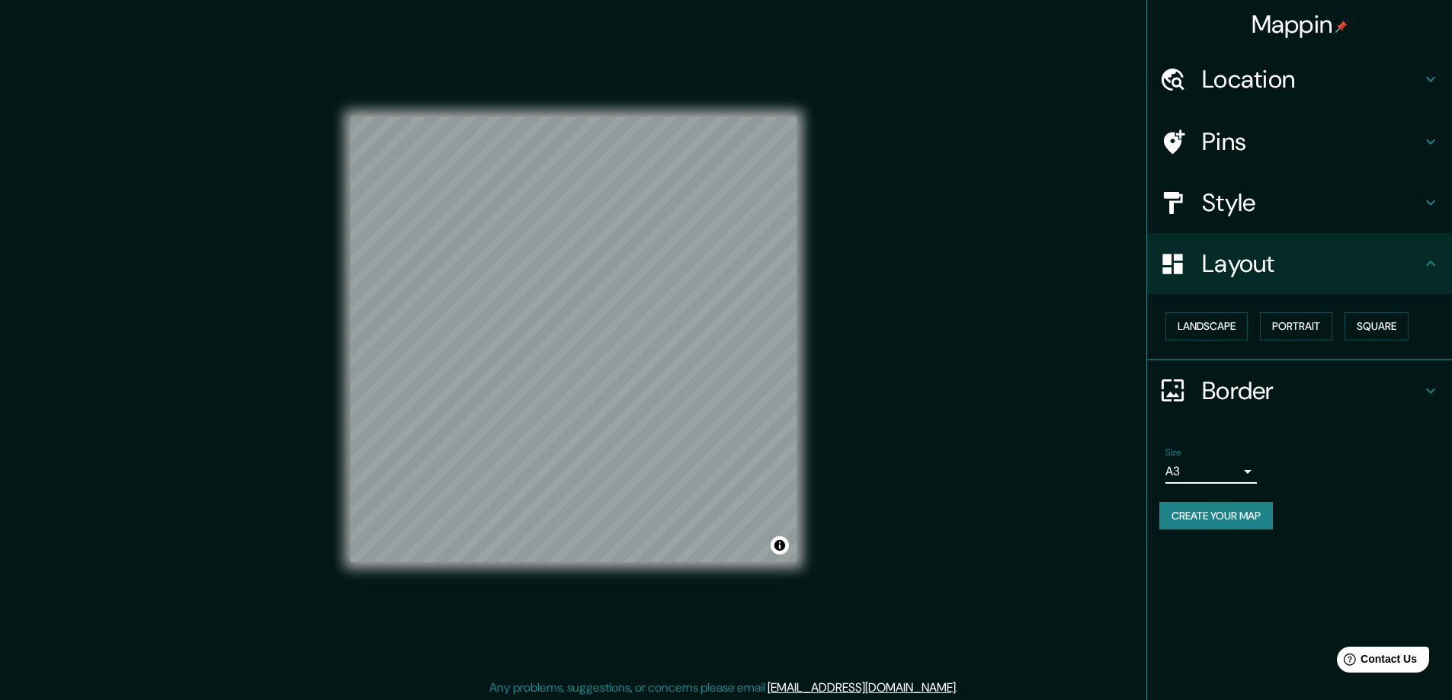
click at [1249, 73] on h4 "Location" at bounding box center [1312, 79] width 220 height 30
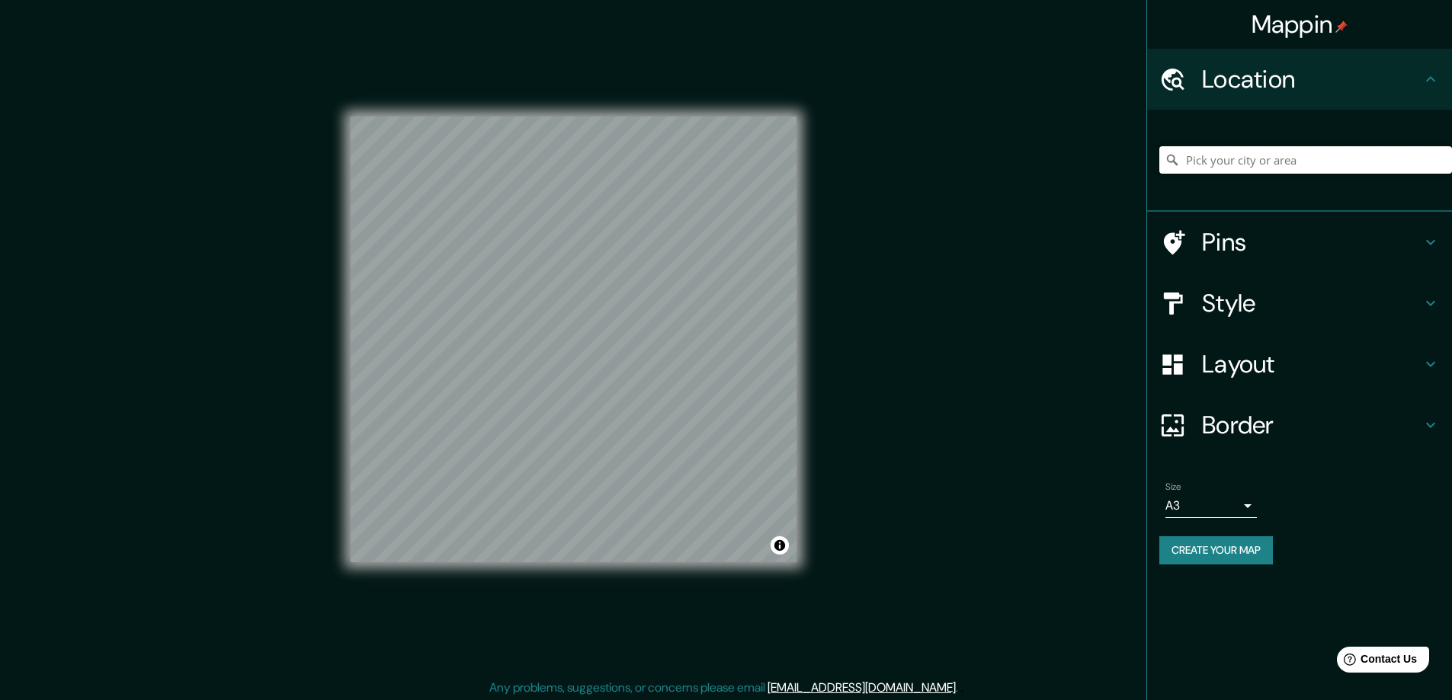
click at [1222, 165] on input "Pick your city or area" at bounding box center [1305, 159] width 293 height 27
paste input "203 17th Dr Snohomish WA 98290"
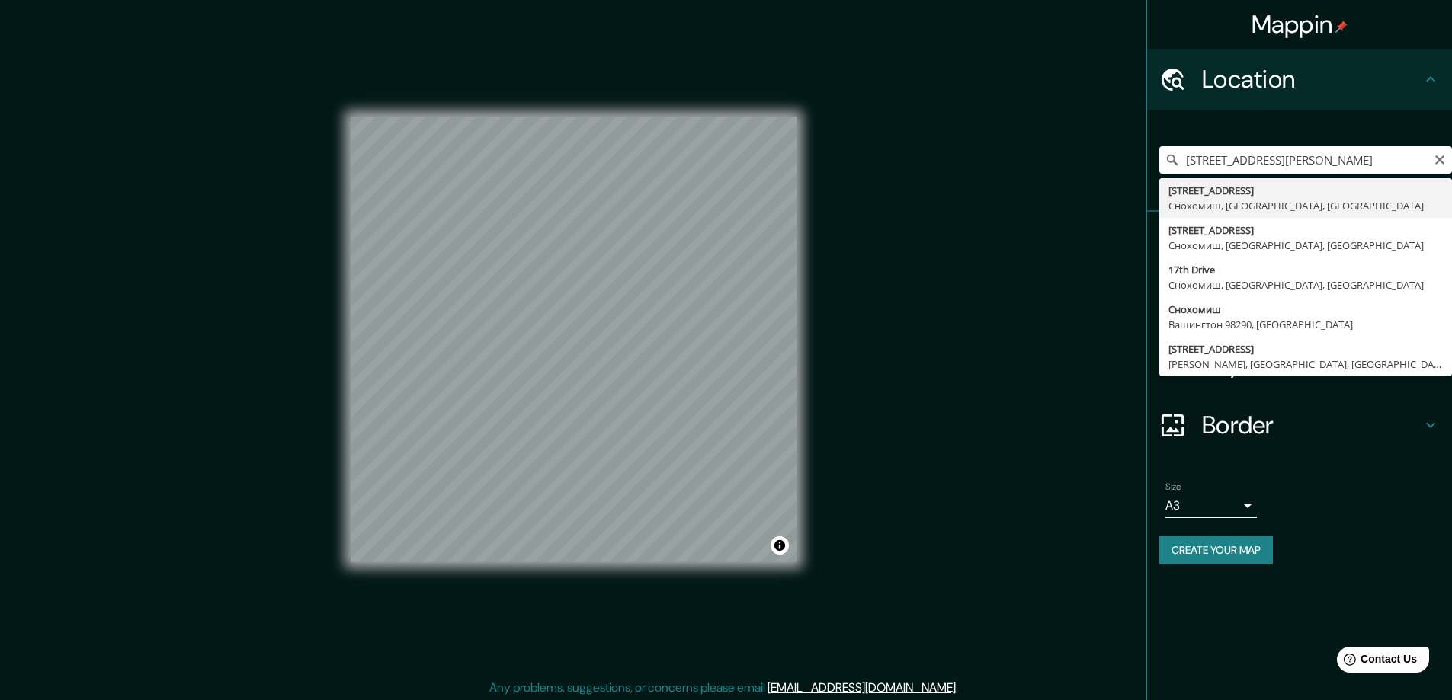
type input "203 17th Dr, Снохомиш, Вашингтон 98290, США"
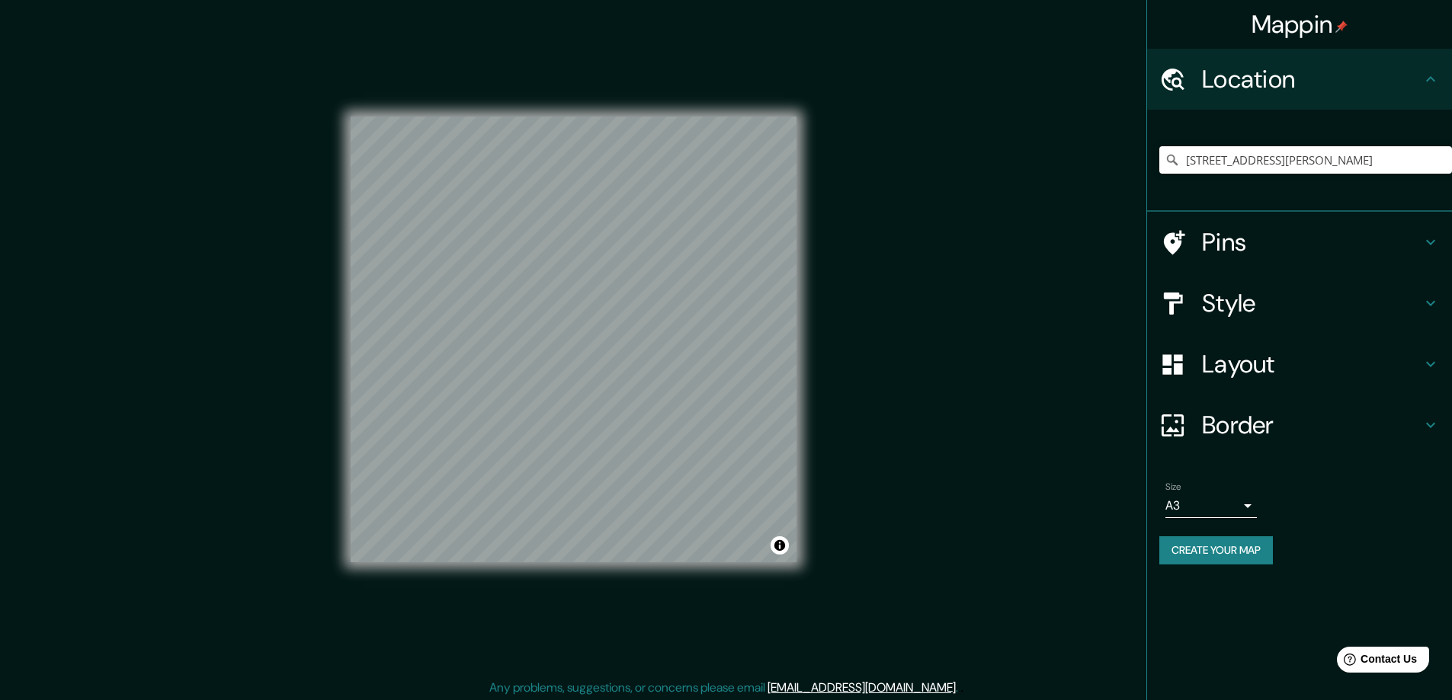
click at [1194, 548] on button "Create your map" at bounding box center [1216, 551] width 114 height 28
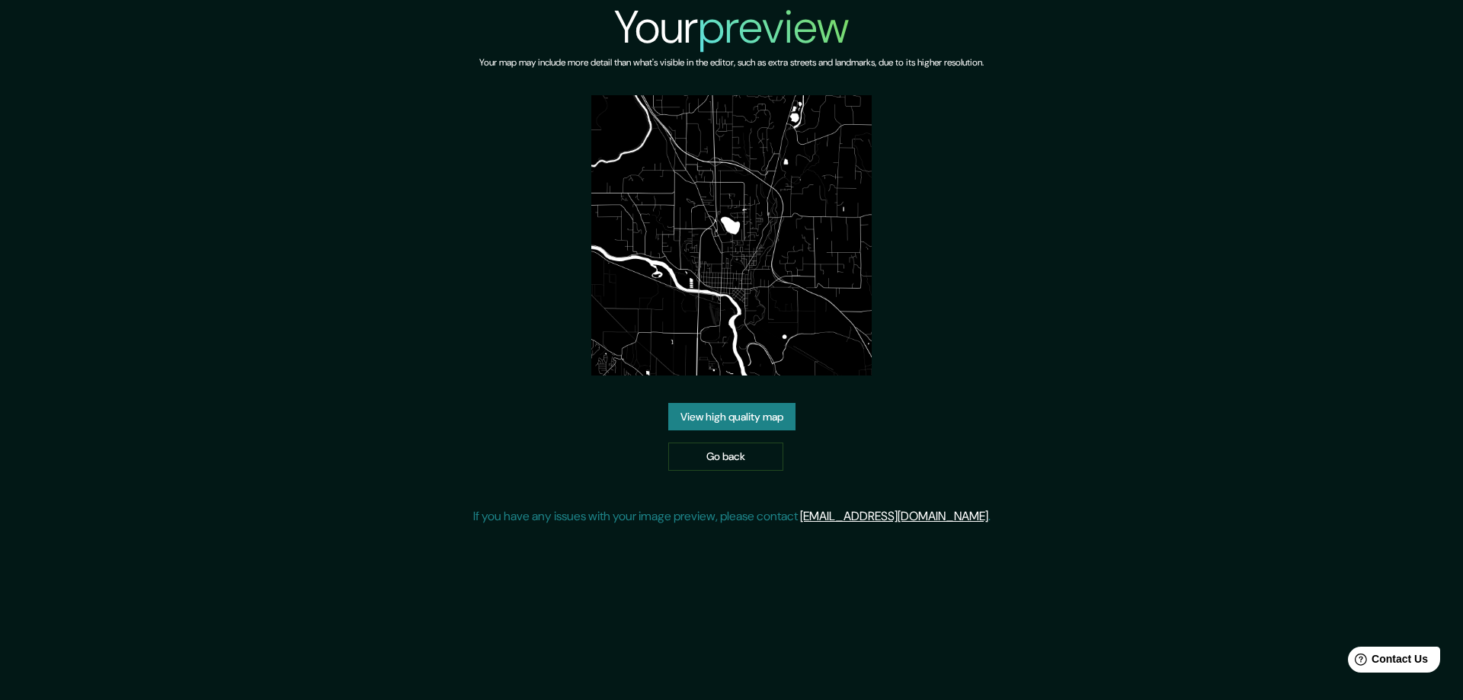
click at [719, 412] on link "View high quality map" at bounding box center [731, 417] width 127 height 28
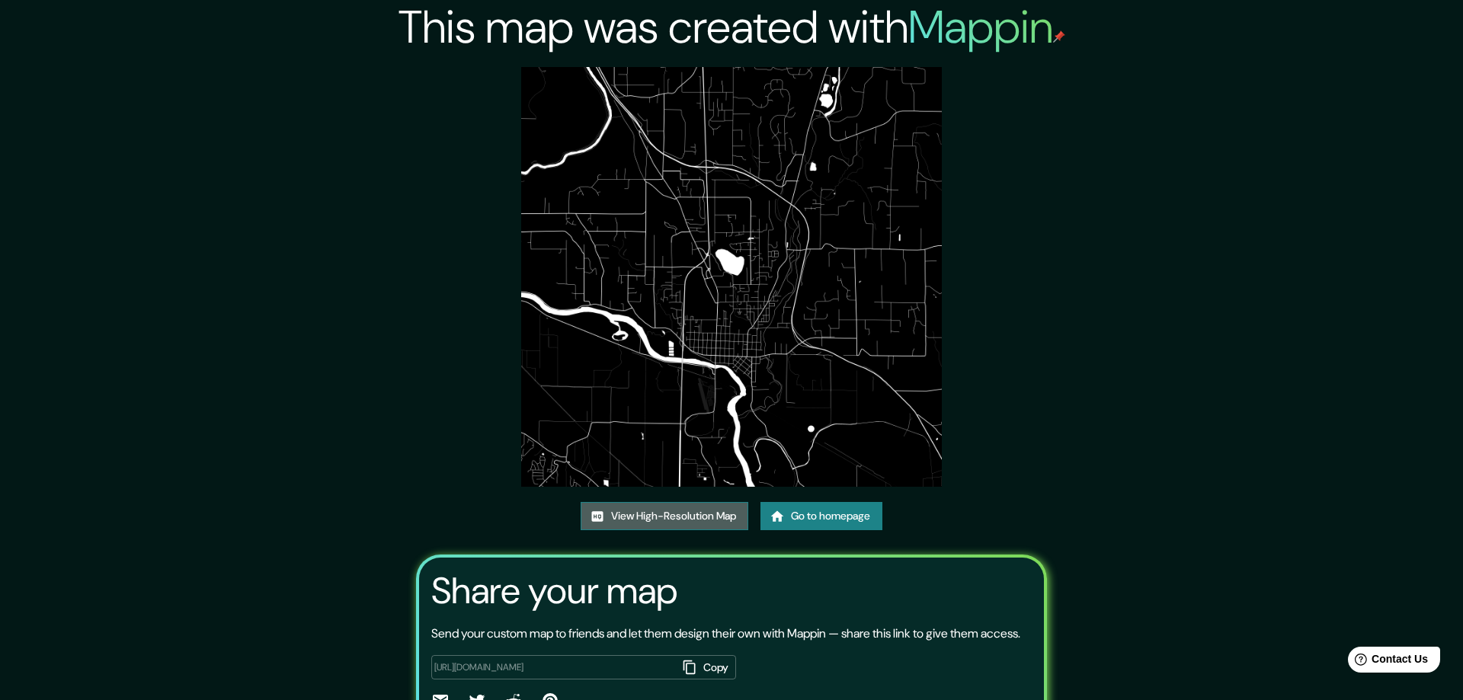
click at [637, 514] on link "View High-Resolution Map" at bounding box center [665, 516] width 168 height 28
click at [809, 515] on link "Go to homepage" at bounding box center [816, 516] width 122 height 28
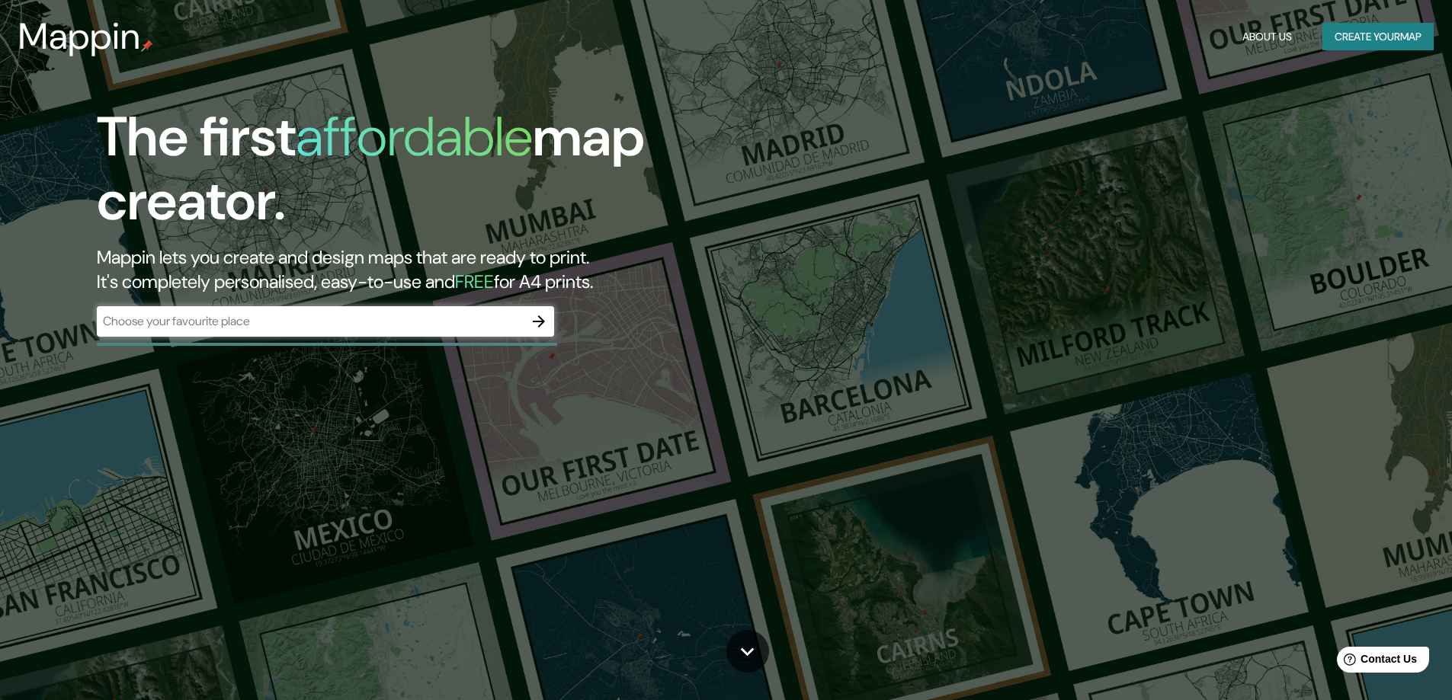
click at [259, 482] on div "The first affordable map creator. Mappin lets you create and design maps that a…" at bounding box center [726, 350] width 1452 height 700
click at [542, 321] on icon "button" at bounding box center [539, 322] width 12 height 12
